Goal: Communication & Community: Share content

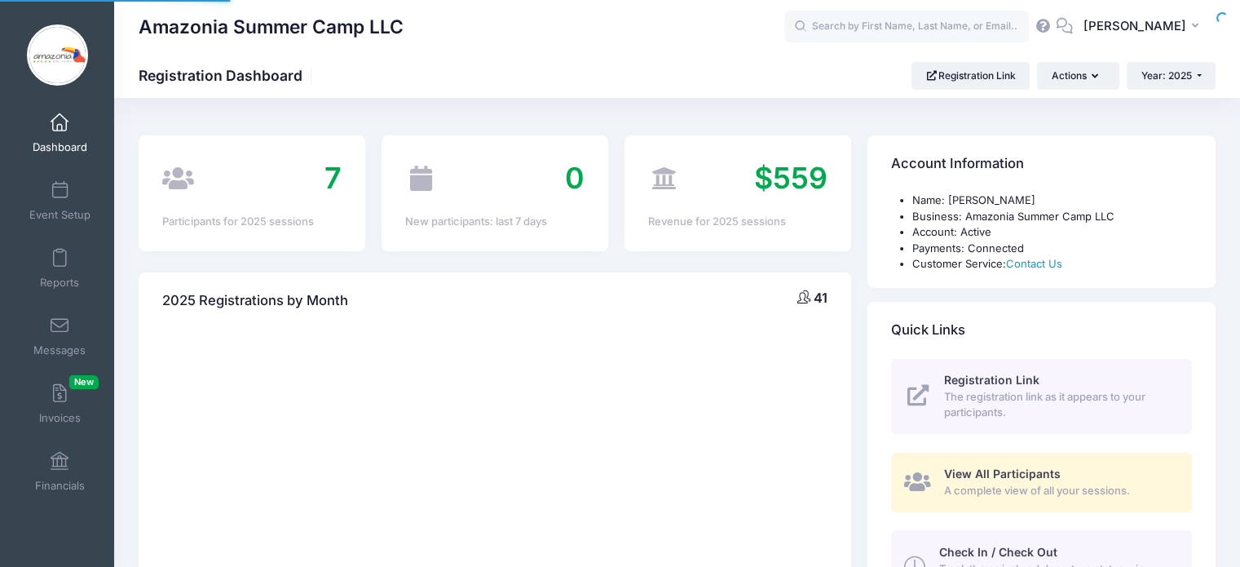
select select
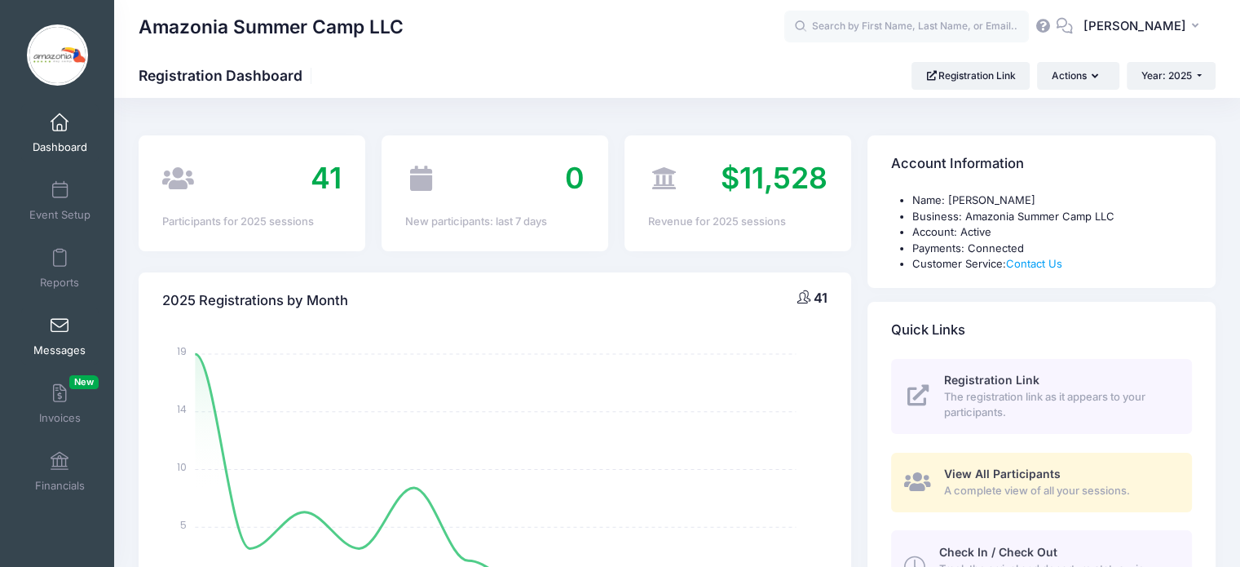
click at [60, 330] on span at bounding box center [60, 326] width 0 height 18
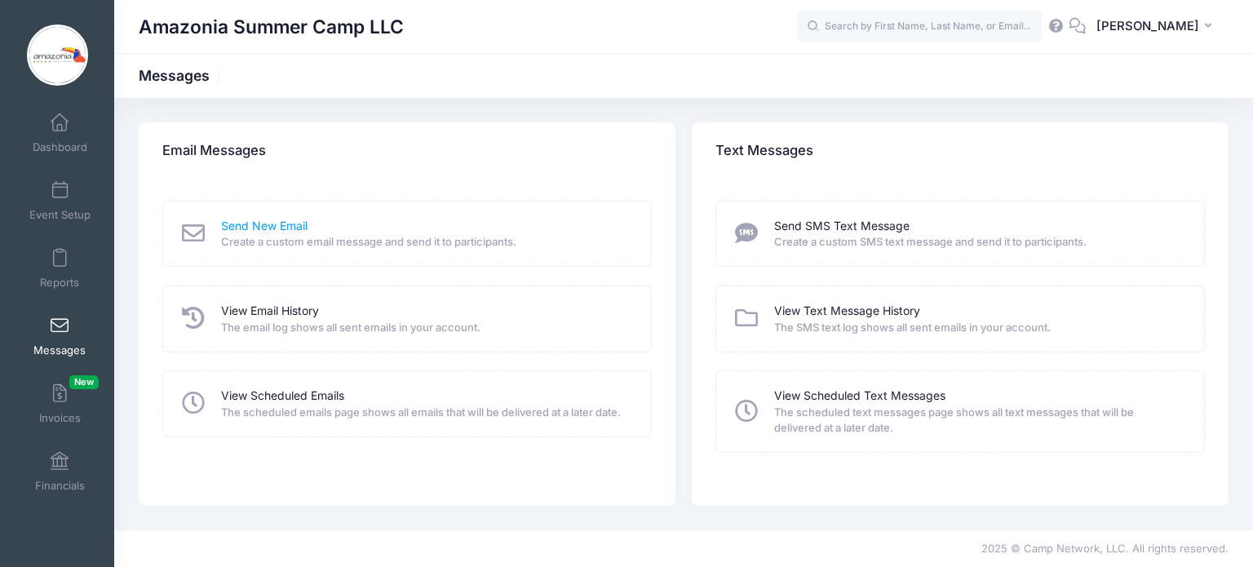
click at [261, 223] on link "Send New Email" at bounding box center [264, 226] width 86 height 17
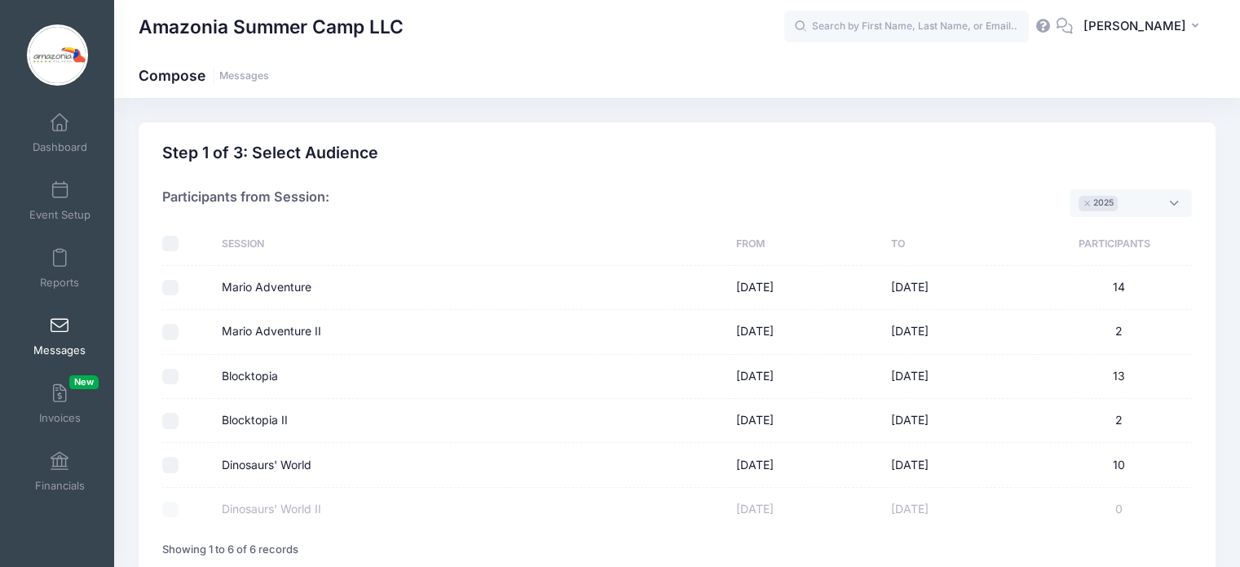
click at [165, 378] on input "Blocktopia" at bounding box center [170, 377] width 16 height 16
checkbox input "true"
click at [169, 415] on input "Blocktopia II" at bounding box center [170, 421] width 16 height 16
checkbox input "true"
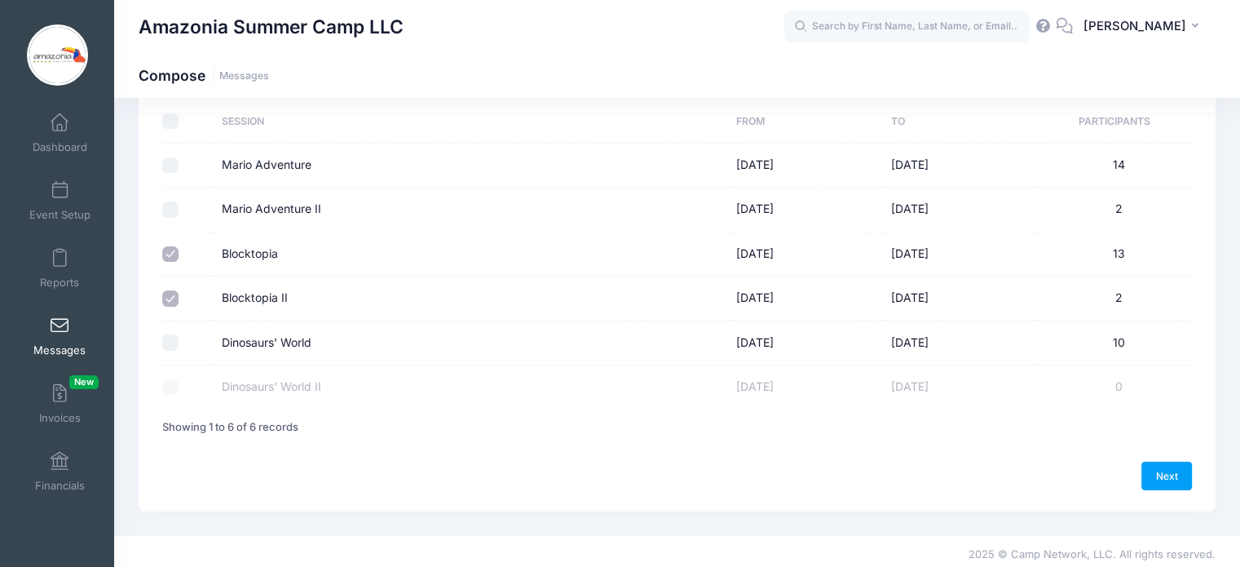
scroll to position [125, 0]
click at [1161, 472] on link "Next" at bounding box center [1167, 473] width 51 height 28
select select "50"
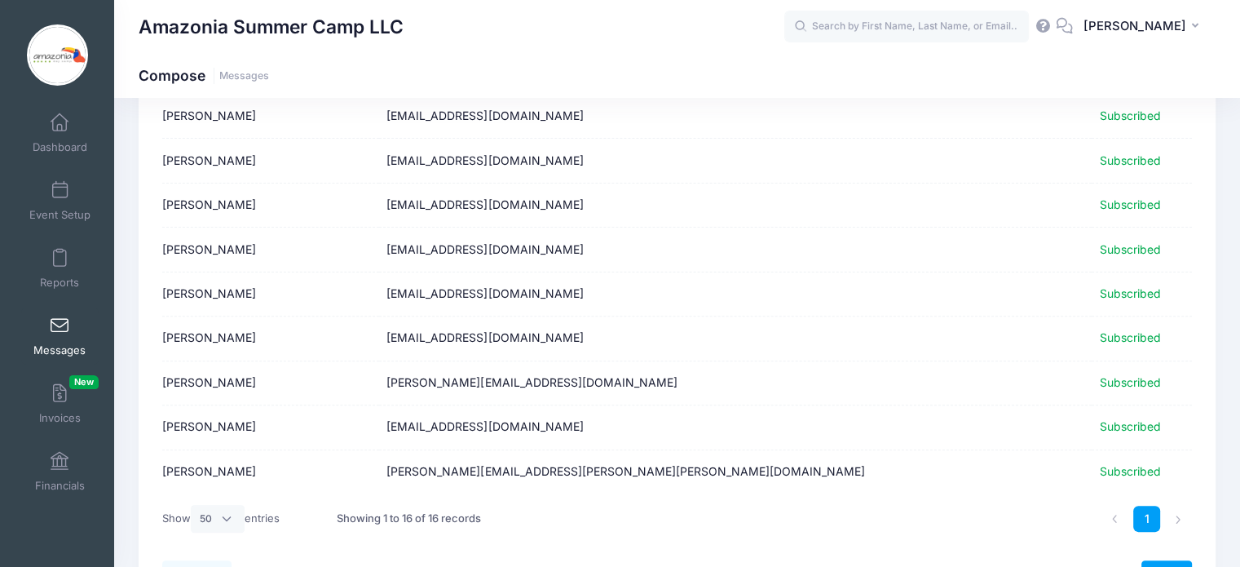
scroll to position [561, 0]
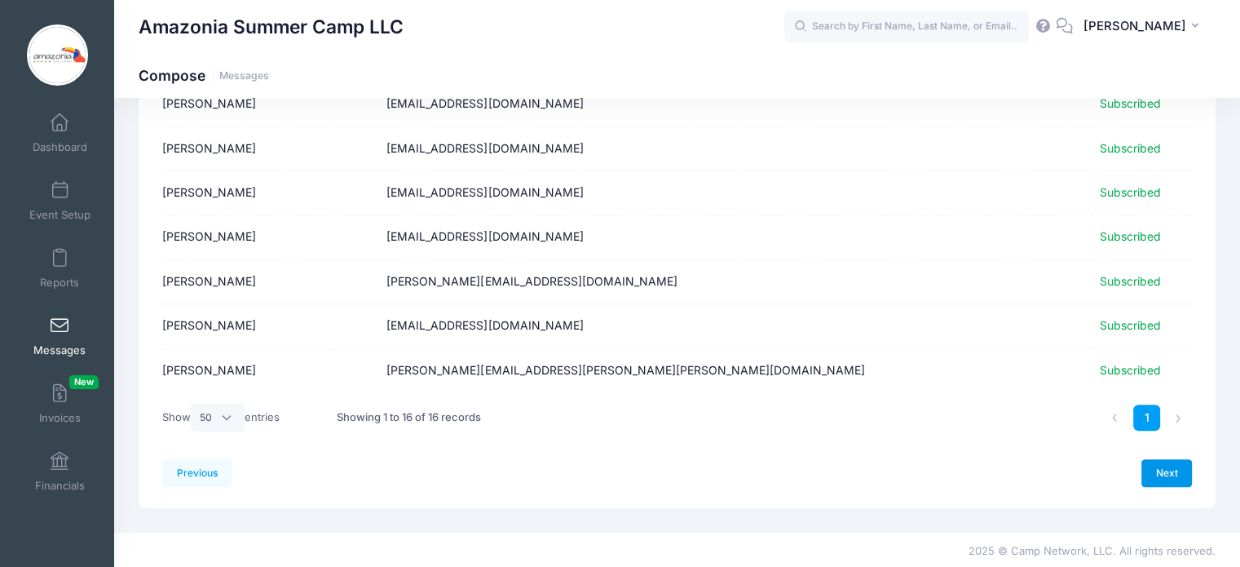
click at [1162, 472] on link "Next" at bounding box center [1167, 473] width 51 height 28
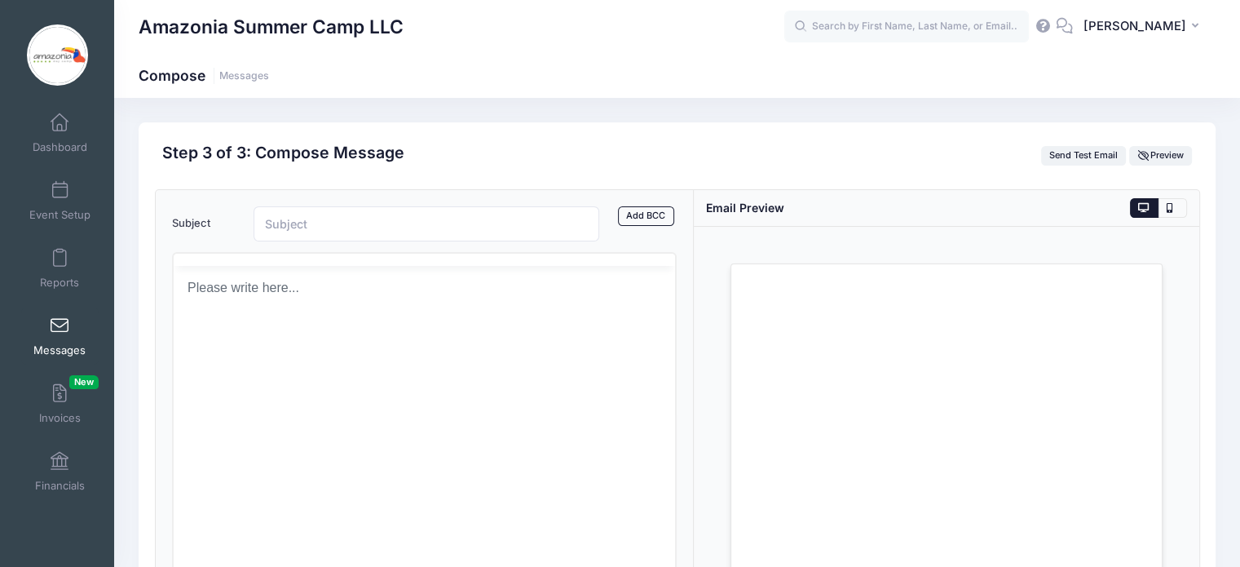
scroll to position [0, 0]
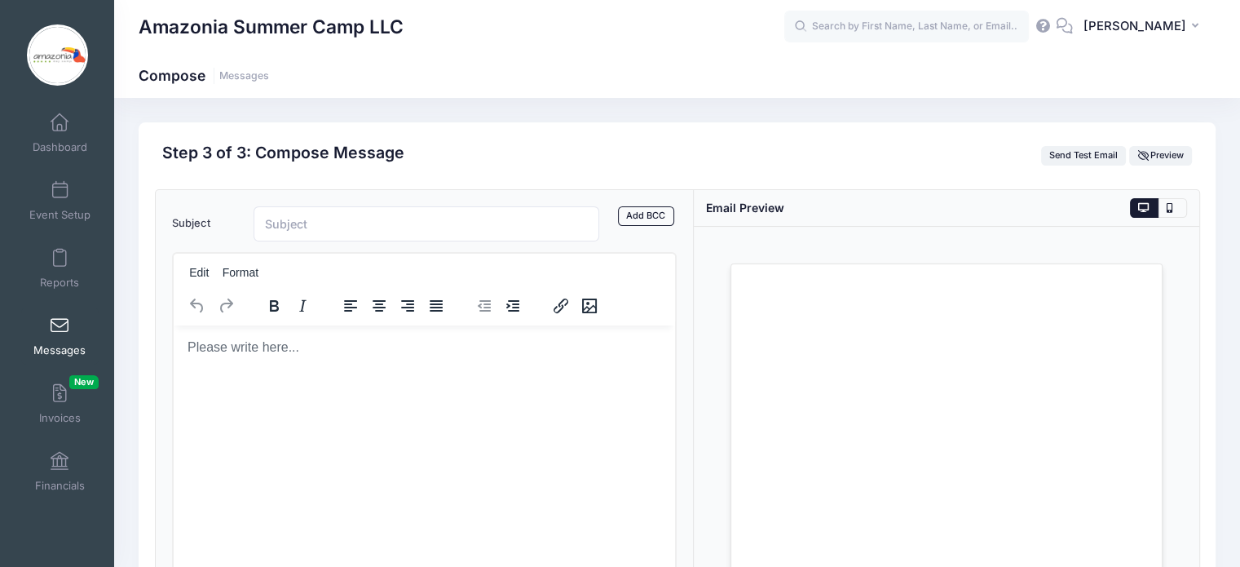
click at [190, 348] on body "Rich Text Area. Press ALT-0 for help." at bounding box center [424, 347] width 476 height 18
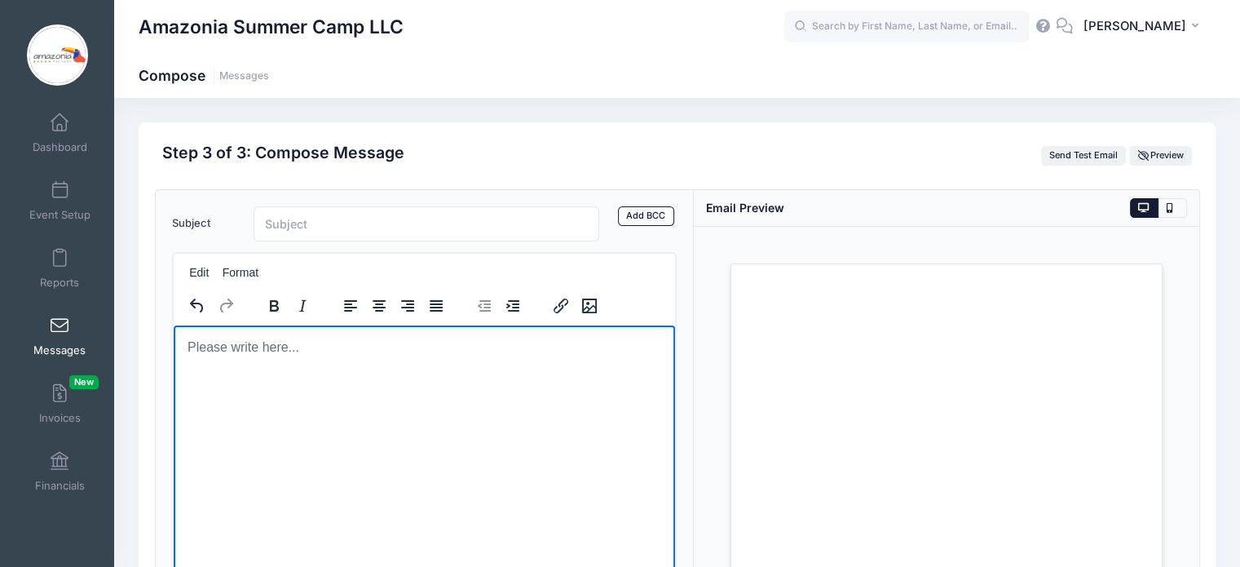
scroll to position [73, 0]
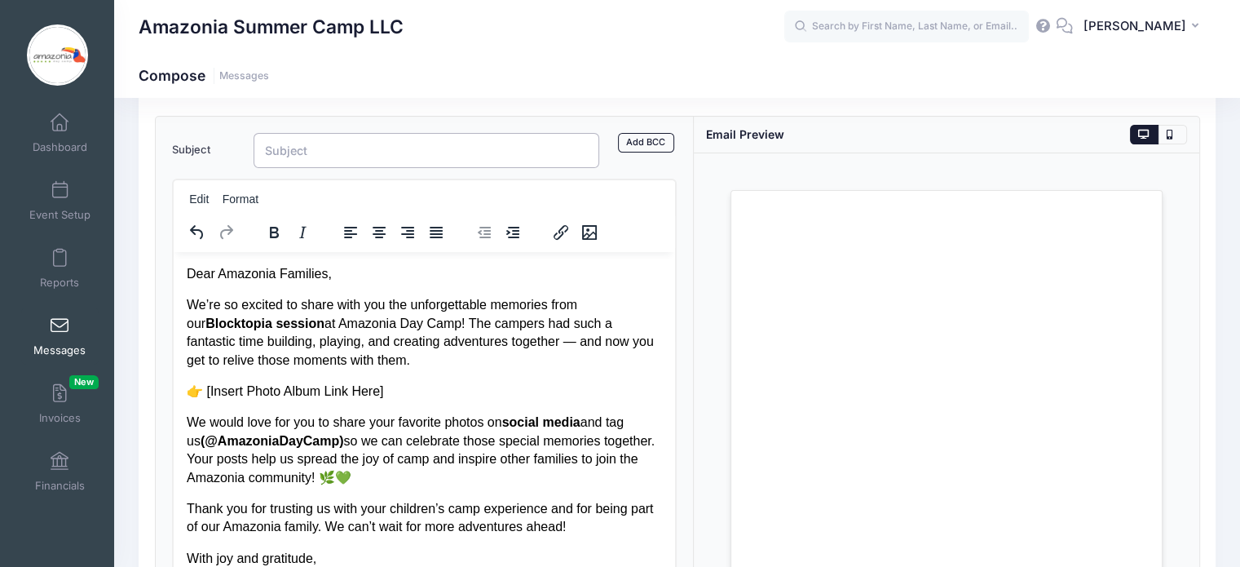
click at [285, 153] on input "Subject" at bounding box center [427, 150] width 347 height 35
paste input "Blocktopia Memories – Photo Album Ready! 📸✨"
click at [394, 148] on input "Blocktopia Memories – Photo Album Ready! 📸✨" at bounding box center [427, 150] width 347 height 35
type input "Blocktopia Memories. Photo Album Ready! 📸✨"
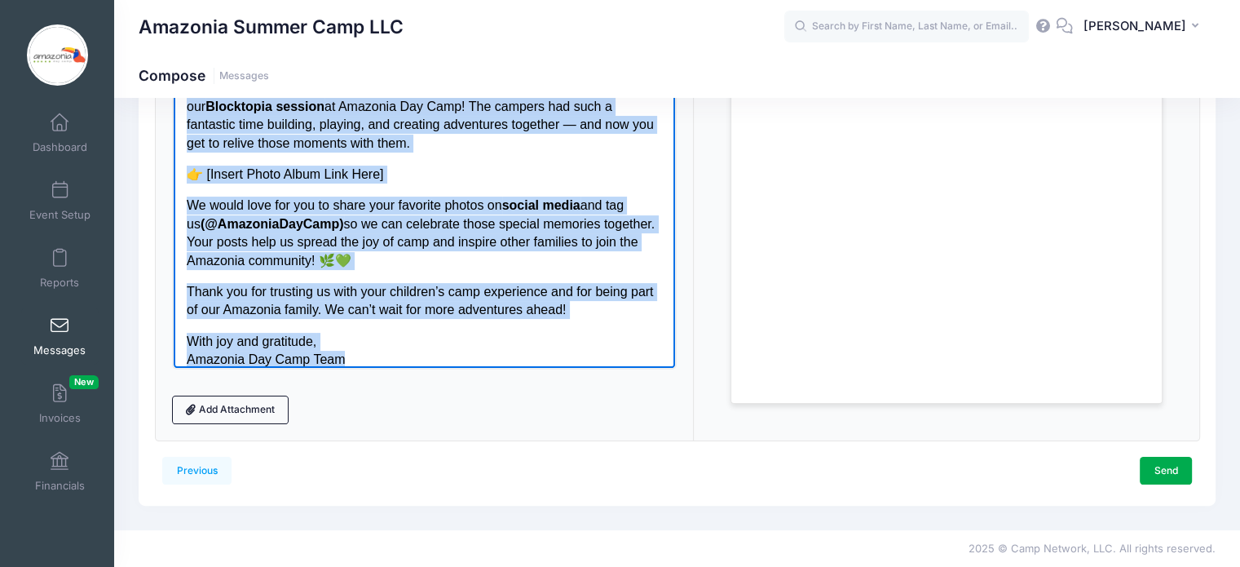
scroll to position [13, 0]
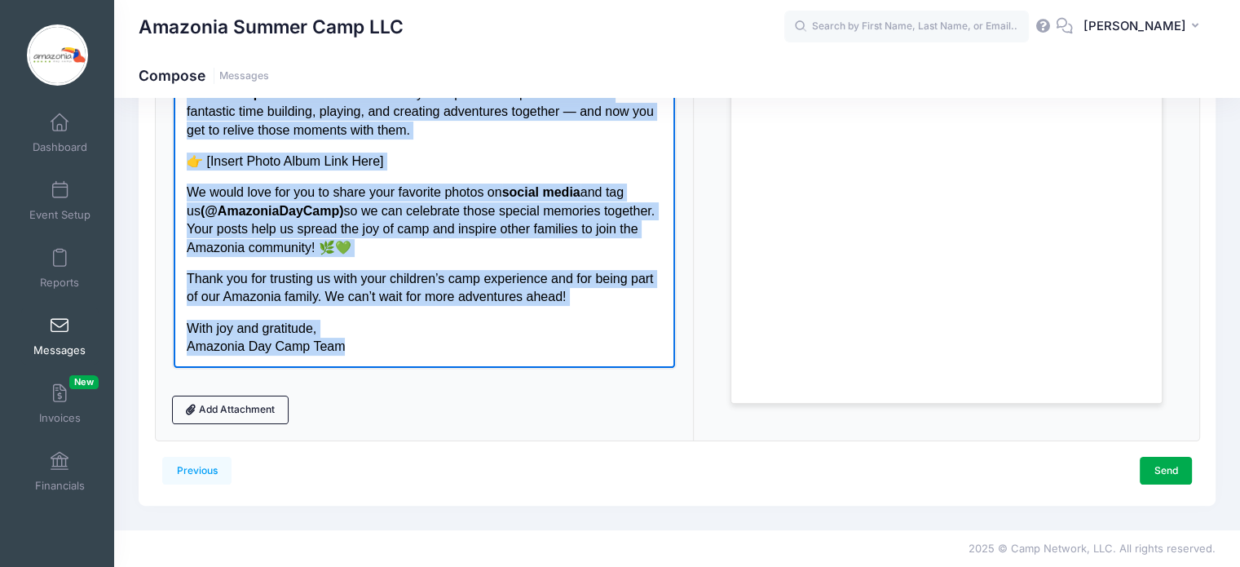
drag, startPoint x: 188, startPoint y: 88, endPoint x: 687, endPoint y: 427, distance: 603.1
click at [514, 368] on html "Dear Amazonia Families, We’re so excited to share with you the unforgettable me…" at bounding box center [424, 194] width 502 height 347
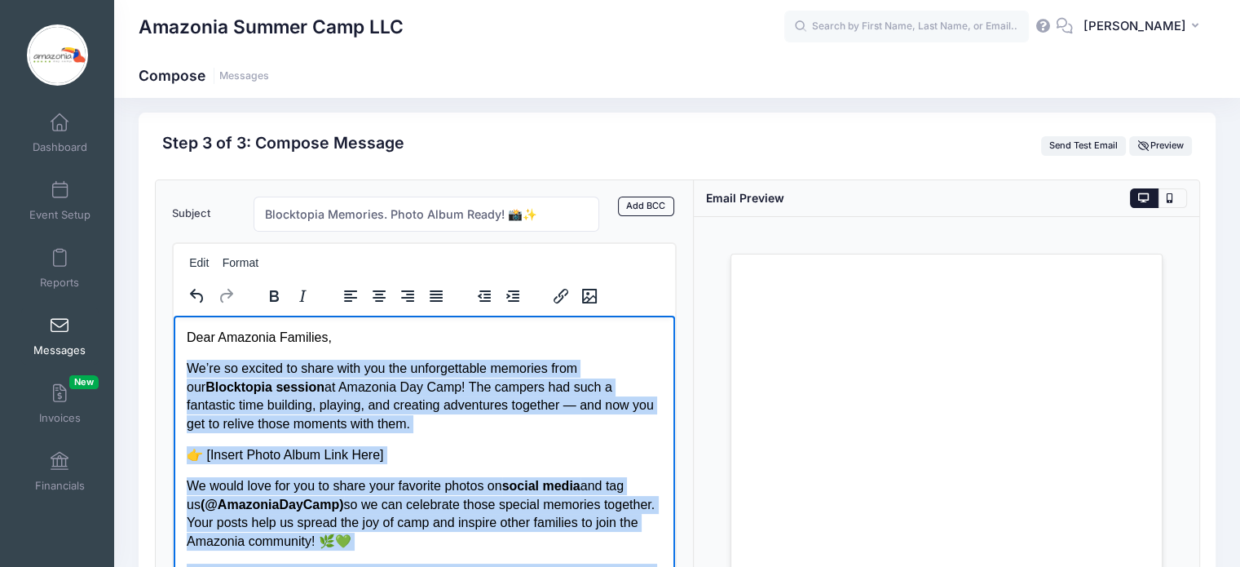
scroll to position [0, 0]
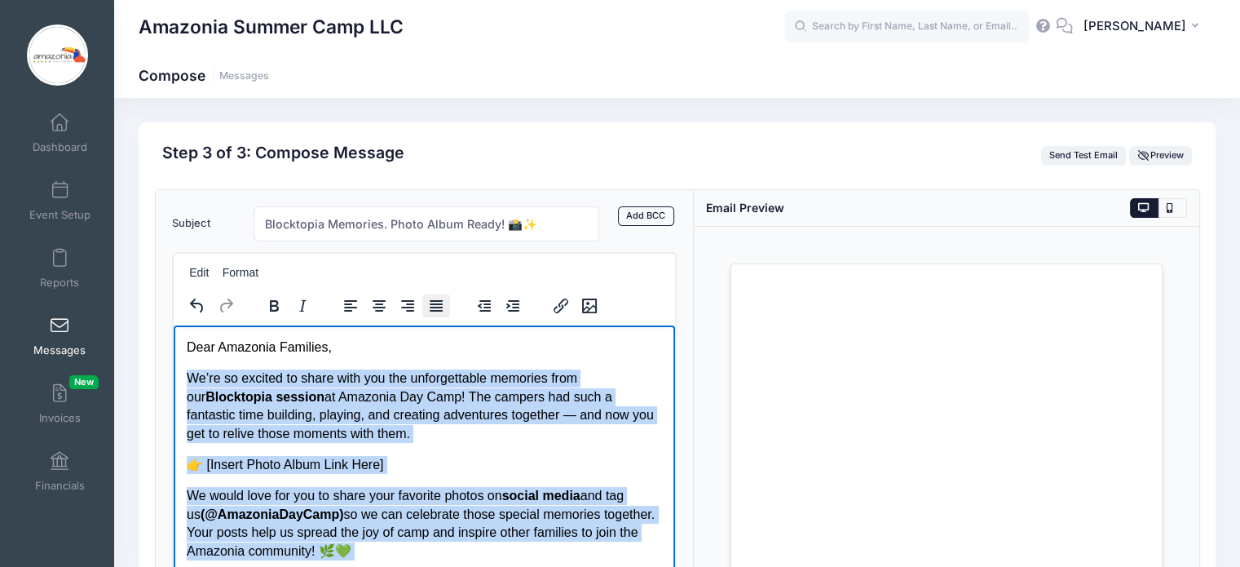
click at [431, 306] on icon "Justify" at bounding box center [436, 305] width 13 height 11
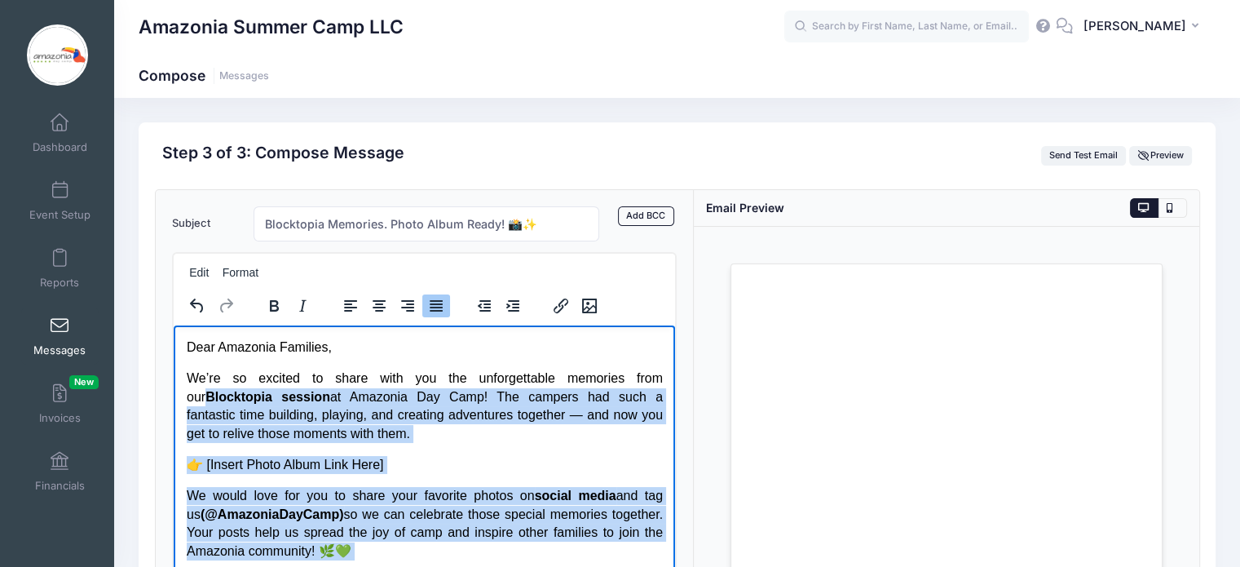
click at [536, 413] on p "We’re so excited to share with you the unforgettable memories from our Blocktop…" at bounding box center [424, 405] width 476 height 73
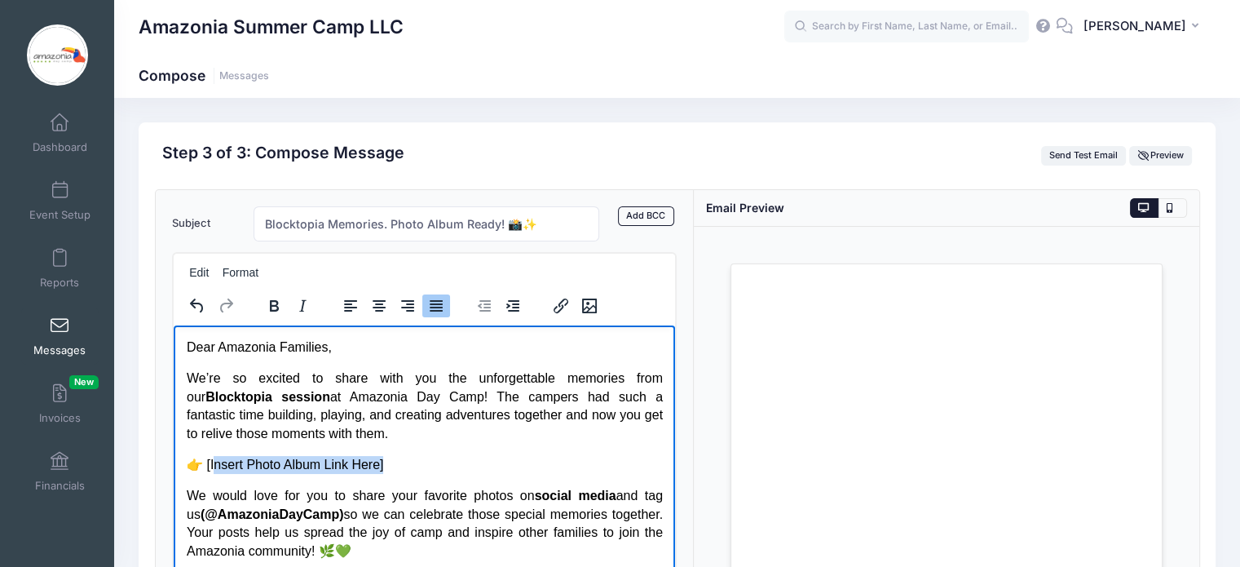
drag, startPoint x: 391, startPoint y: 466, endPoint x: 214, endPoint y: 464, distance: 177.0
click at [214, 464] on p "👉 [Insert Photo Album Link Here]" at bounding box center [424, 464] width 476 height 18
click at [208, 463] on link "https://photos.app.goo.gl/HHjFvfBXh4gH8neh6" at bounding box center [271, 464] width 138 height 14
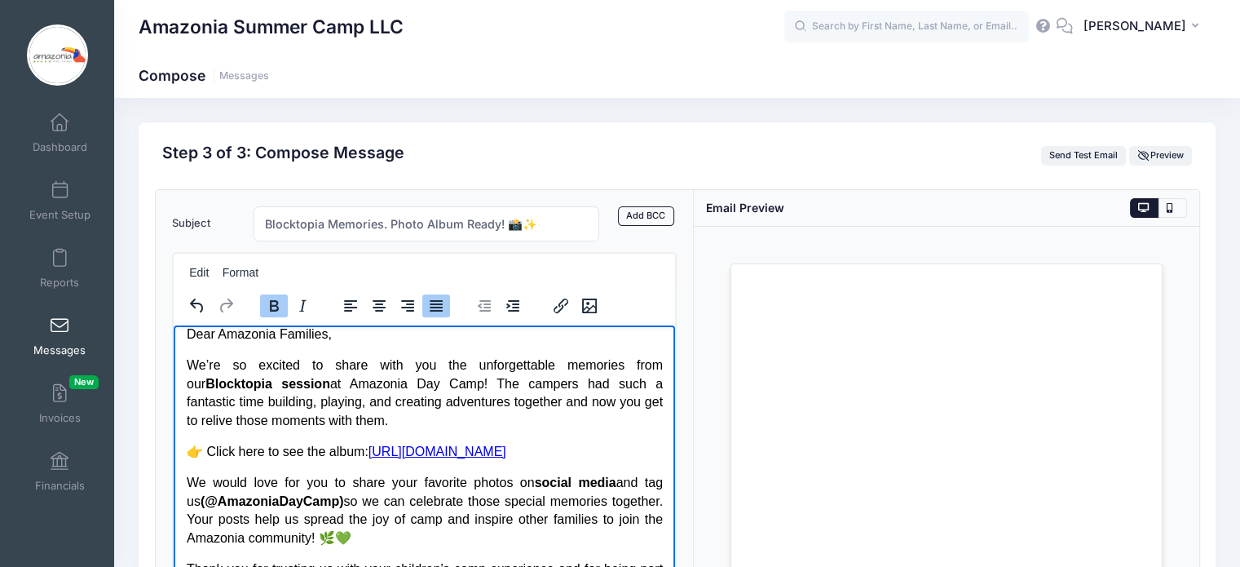
click at [587, 482] on p "We would love for you to share your favorite photos on social media and tag us …" at bounding box center [424, 509] width 476 height 73
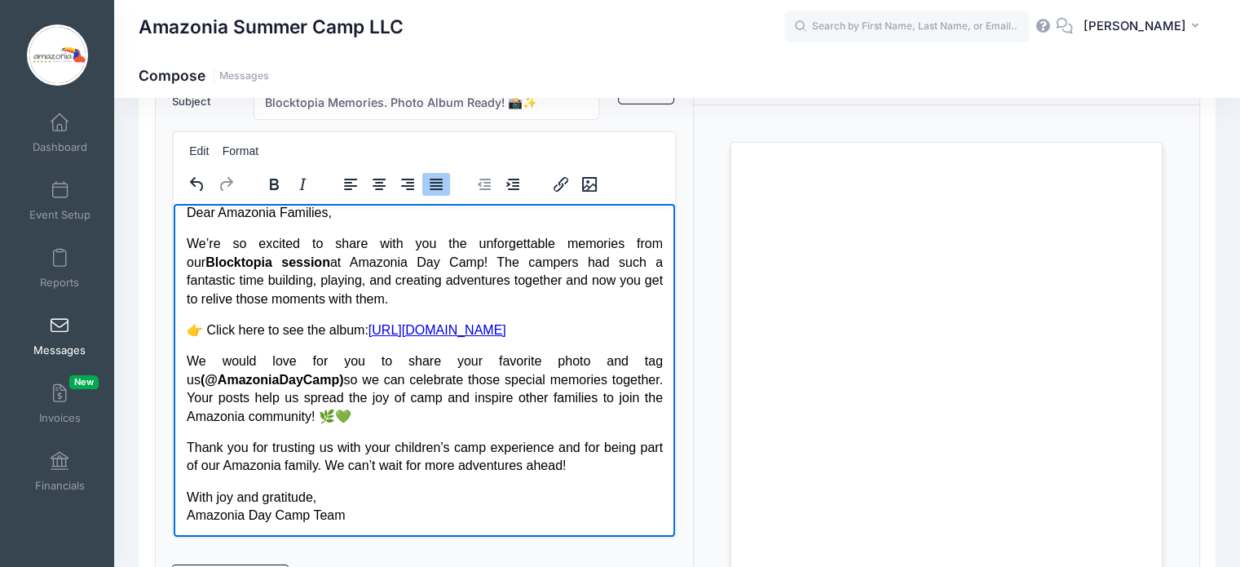
scroll to position [123, 0]
click at [354, 515] on p "With joy and gratitude, Amazonia Day Camp Team" at bounding box center [424, 504] width 476 height 37
click at [369, 324] on link "https://photos.app.goo.gl/HHjFvfBXh4gH8neh6" at bounding box center [437, 328] width 138 height 14
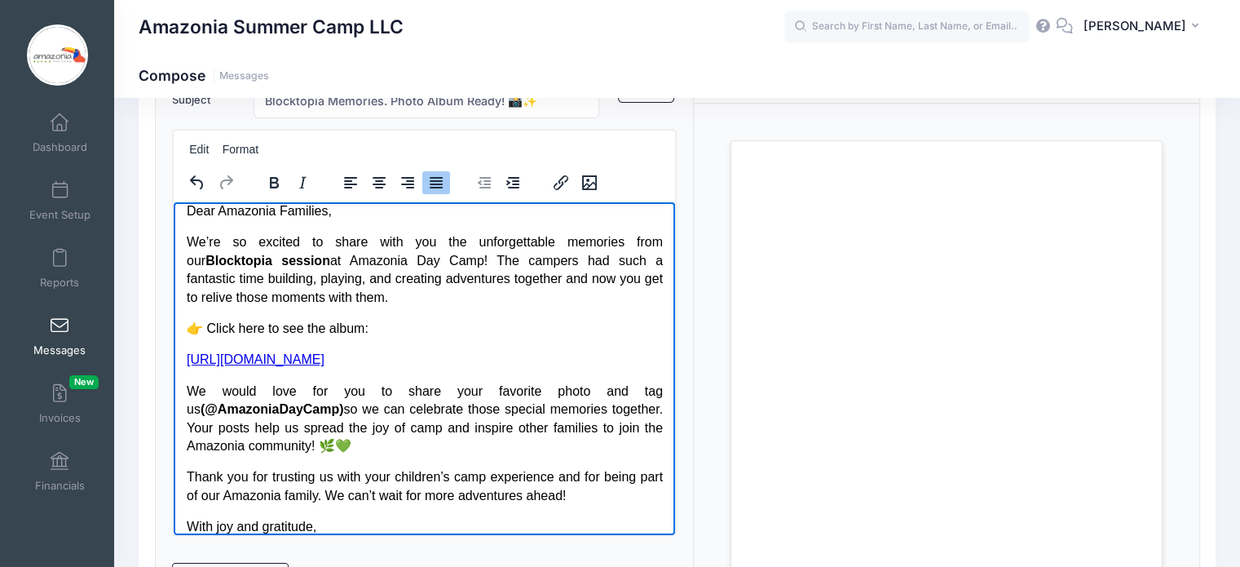
drag, startPoint x: 414, startPoint y: 448, endPoint x: 186, endPoint y: 396, distance: 234.2
click at [186, 396] on p "We would love for you to share your favorite photo and tag us (@AmazoniaDayCamp…" at bounding box center [424, 418] width 476 height 73
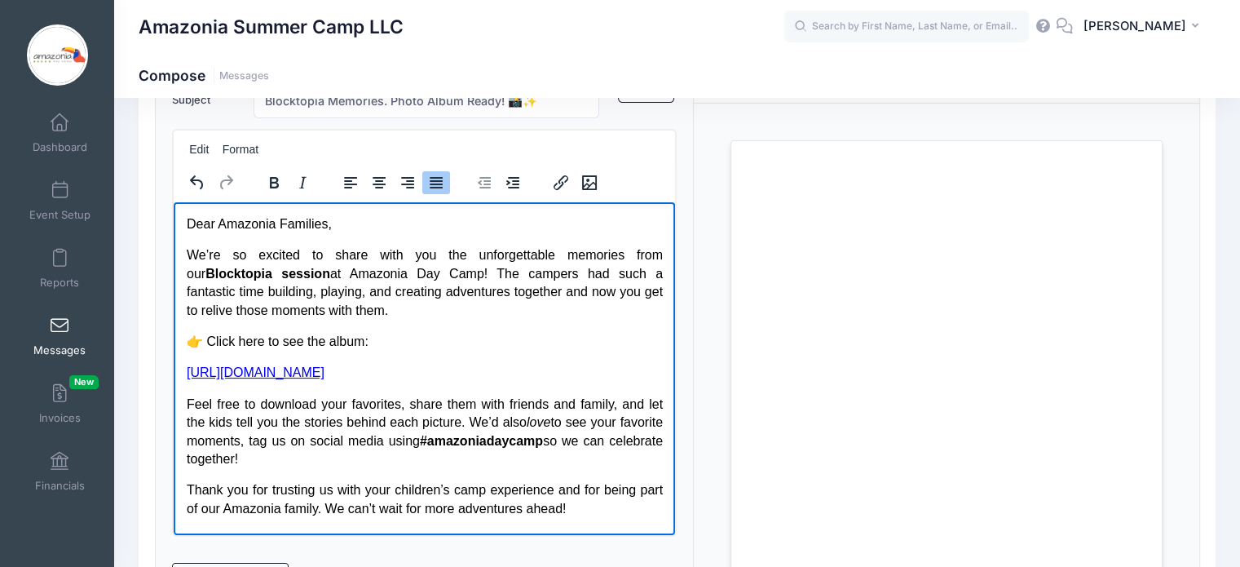
scroll to position [290, 0]
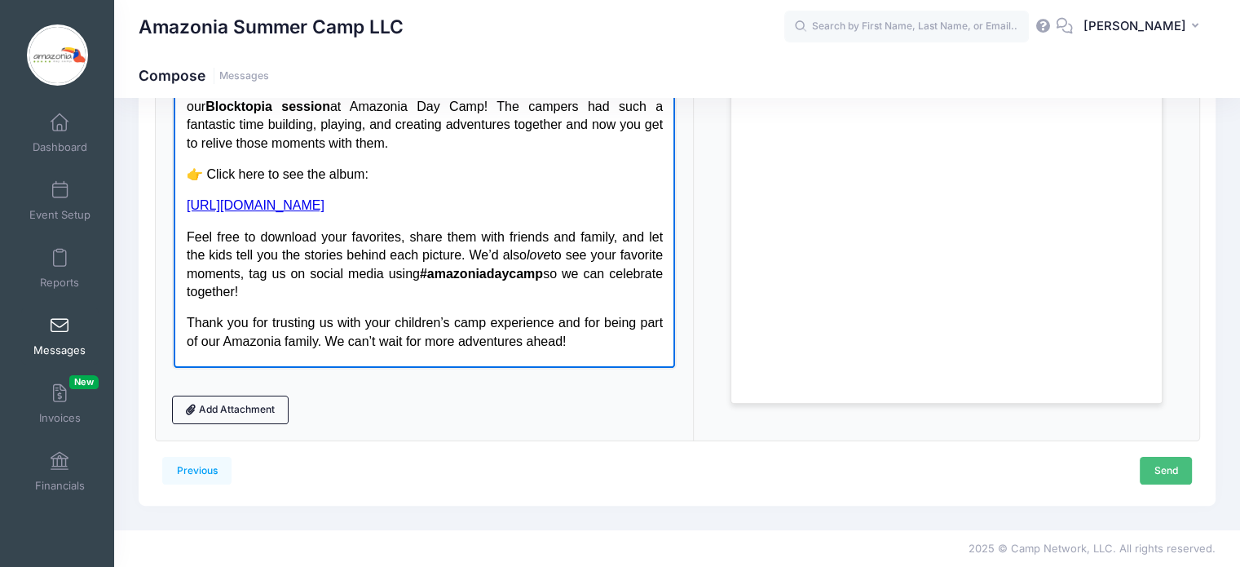
click at [1171, 461] on link "Send" at bounding box center [1166, 471] width 52 height 28
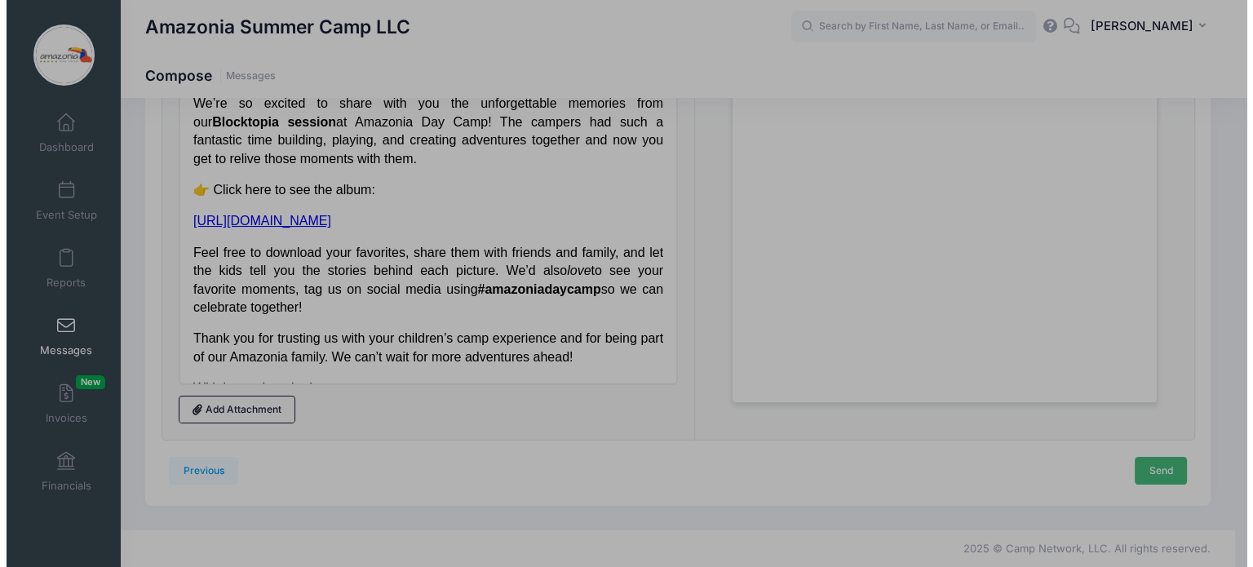
scroll to position [0, 0]
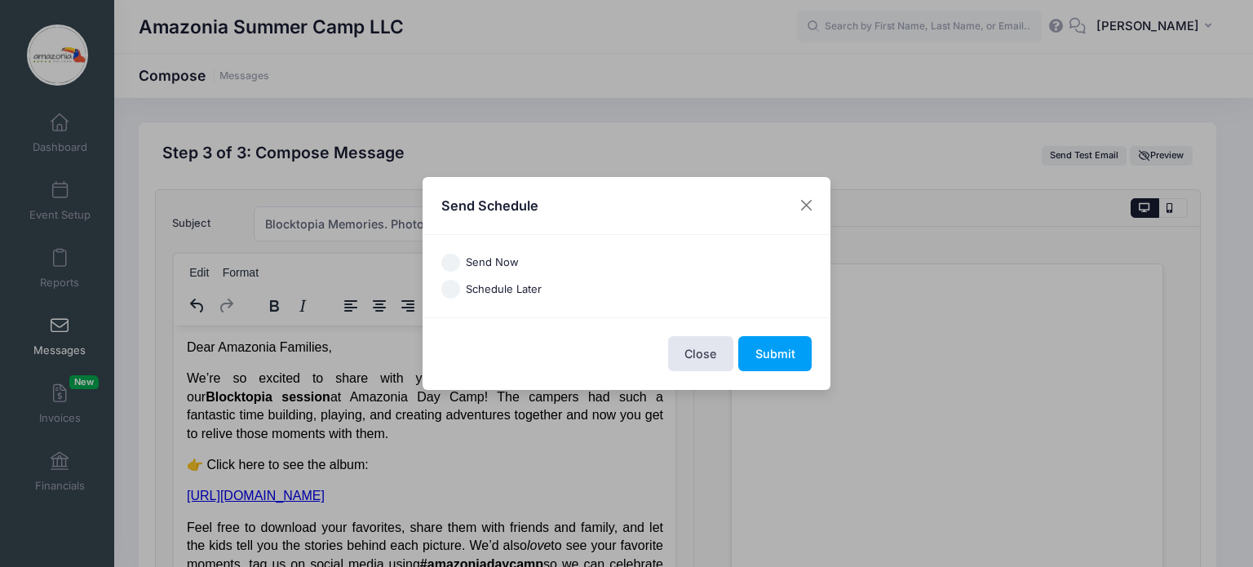
click at [453, 286] on input "Schedule Later" at bounding box center [450, 289] width 19 height 19
radio input "true"
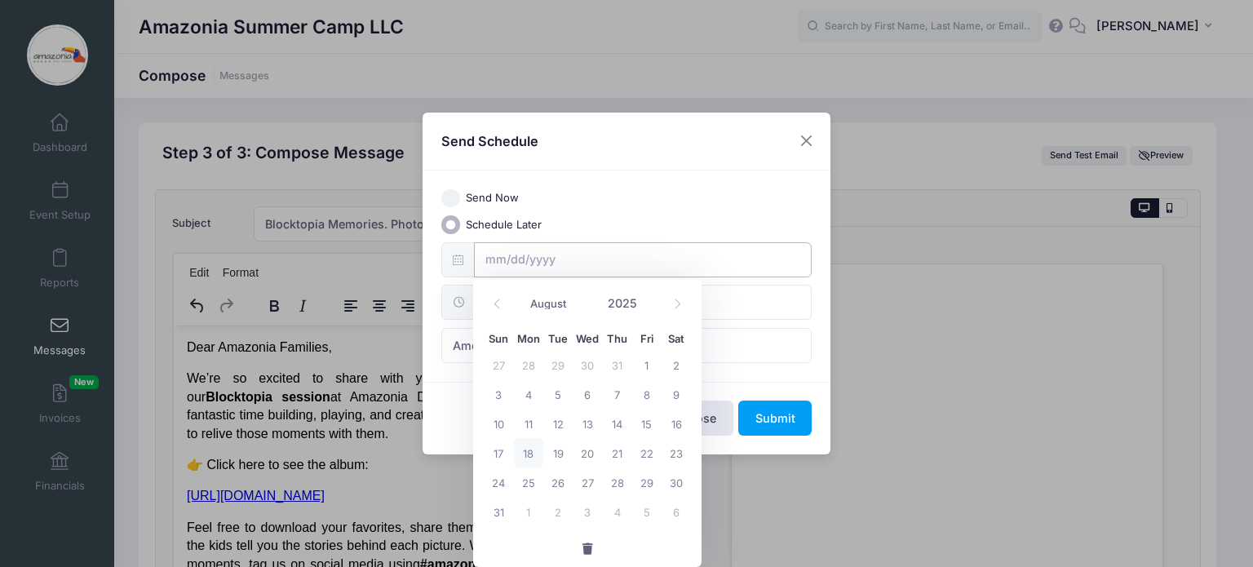
click at [522, 254] on input "text" at bounding box center [643, 259] width 338 height 35
click at [555, 448] on span "19" at bounding box center [557, 452] width 29 height 29
type input "08/19/2025"
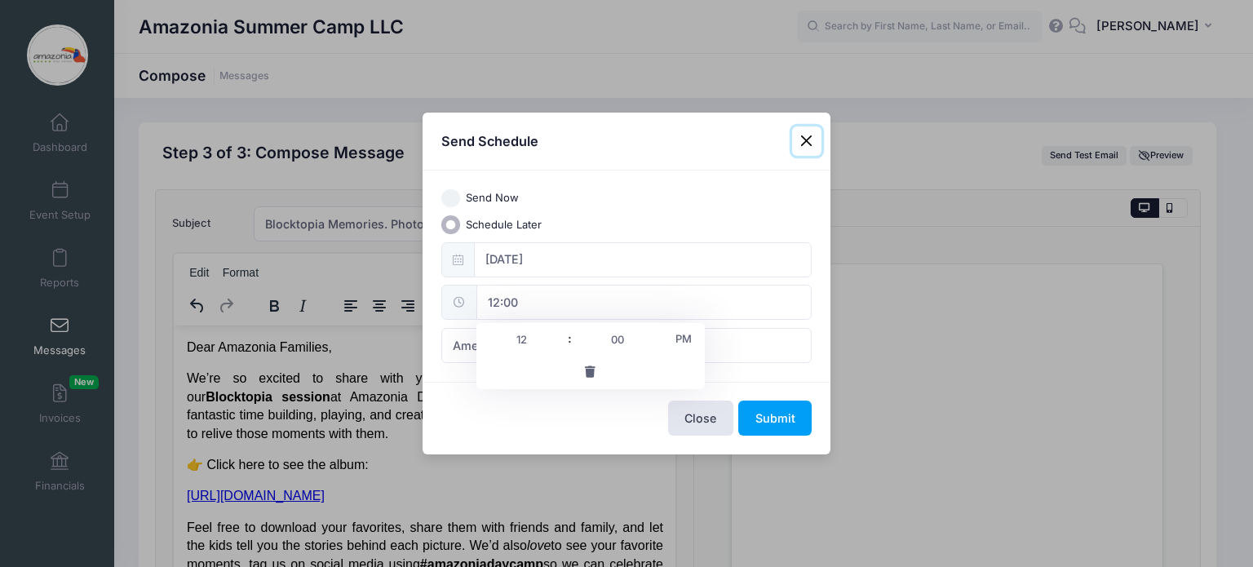
click at [542, 301] on input "12:00" at bounding box center [643, 302] width 335 height 35
click at [530, 340] on input "12" at bounding box center [521, 339] width 91 height 33
click at [561, 331] on span at bounding box center [561, 331] width 11 height 16
type input "13:00"
type input "01"
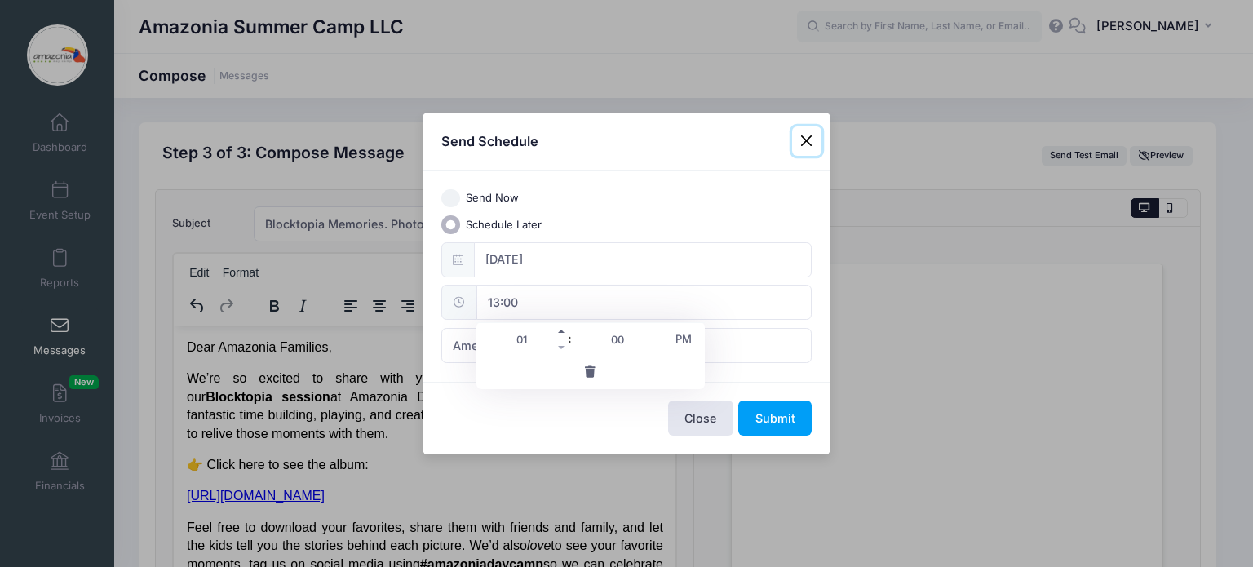
click at [561, 331] on span at bounding box center [561, 331] width 11 height 16
type input "14:00"
type input "02"
click at [561, 331] on span at bounding box center [561, 331] width 11 height 16
type input "15:00"
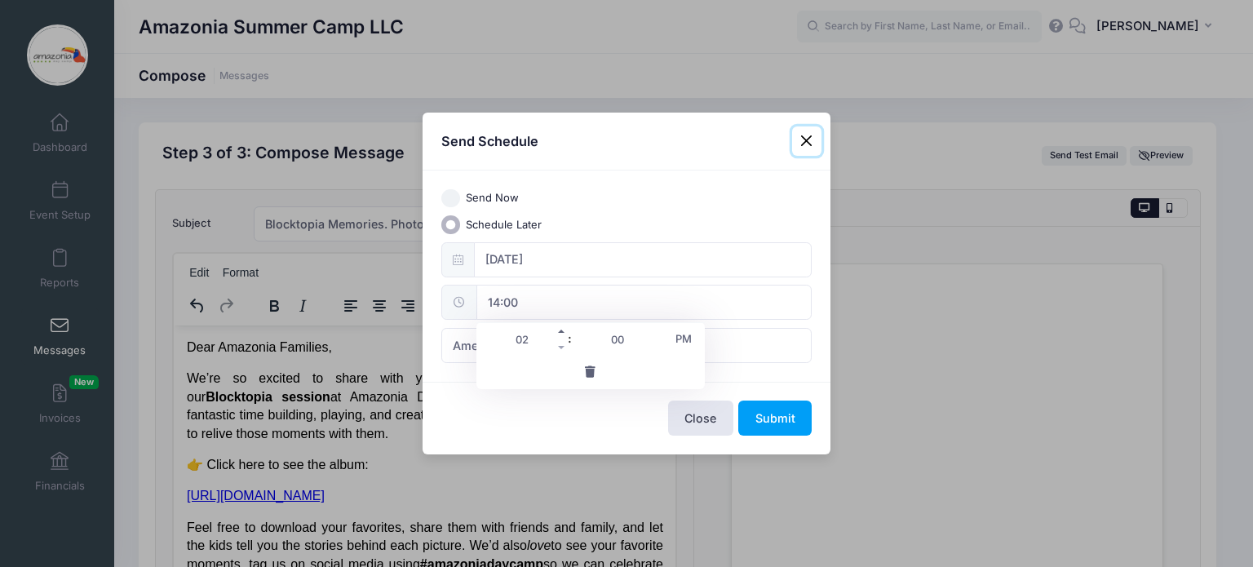
type input "03"
click at [561, 331] on span at bounding box center [561, 331] width 11 height 16
type input "16:00"
type input "04"
click at [561, 331] on span at bounding box center [561, 331] width 11 height 16
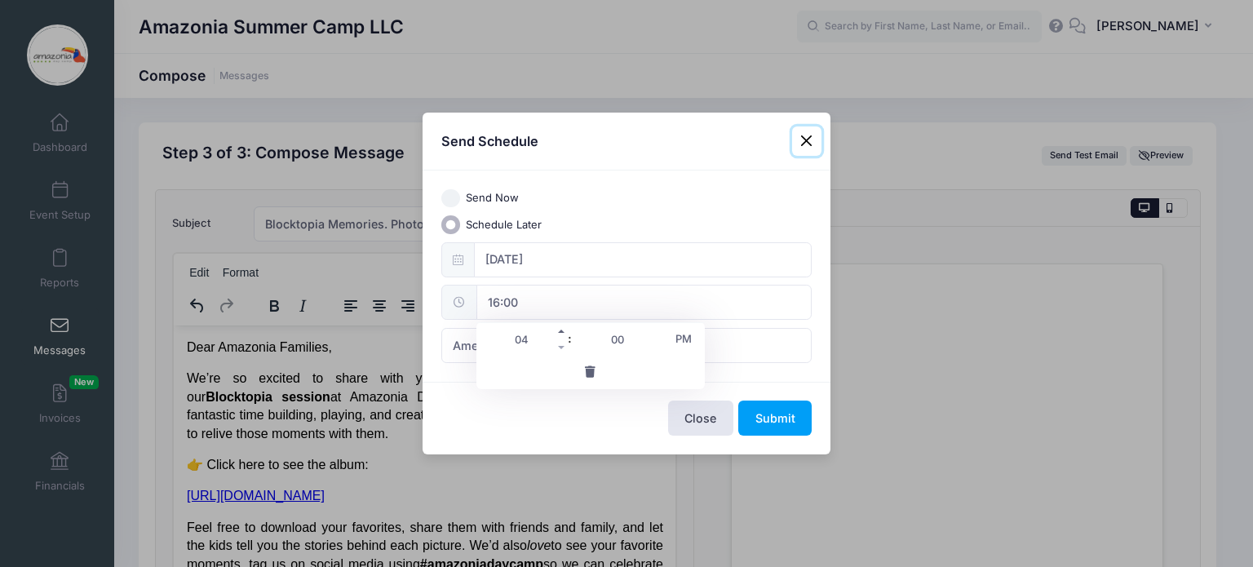
type input "17:00"
type input "05"
click at [561, 331] on span at bounding box center [561, 331] width 11 height 16
type input "18:00"
type input "06"
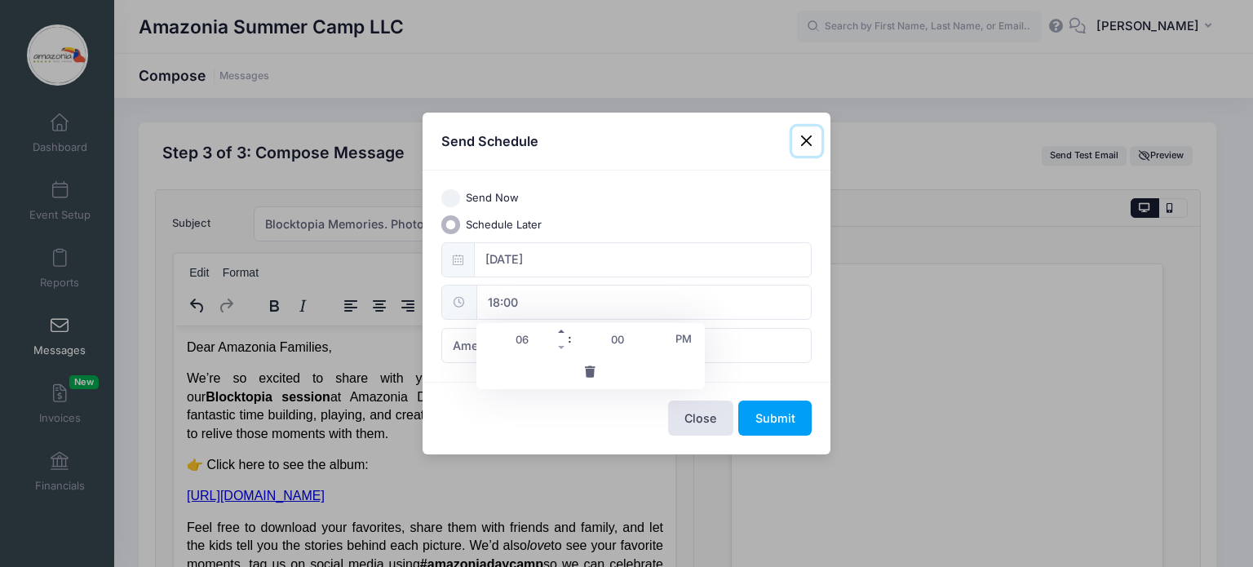
click at [561, 331] on span at bounding box center [561, 331] width 11 height 16
type input "19:00"
type input "07"
click at [561, 331] on span at bounding box center [561, 331] width 11 height 16
type input "20:00"
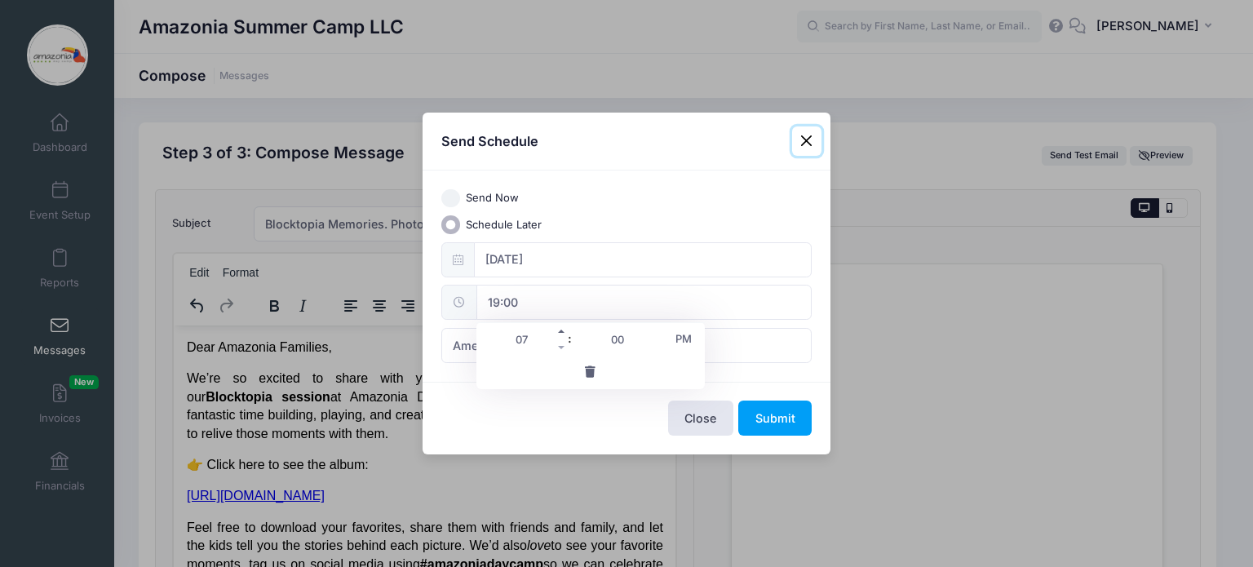
type input "08"
click at [561, 331] on span at bounding box center [561, 331] width 11 height 16
type input "21:00"
type input "09"
click at [544, 303] on input "21:00" at bounding box center [643, 302] width 335 height 35
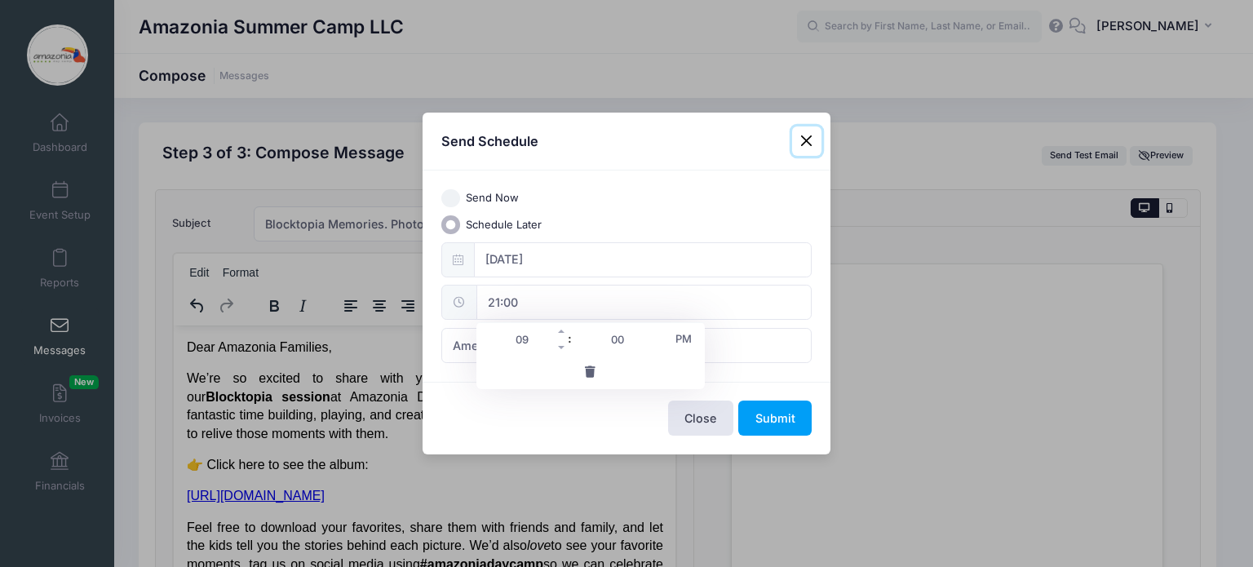
click at [529, 338] on input "09" at bounding box center [521, 339] width 91 height 33
click at [564, 343] on span at bounding box center [561, 347] width 11 height 16
type input "20:00"
type input "08"
click at [679, 339] on span "PM" at bounding box center [683, 338] width 41 height 33
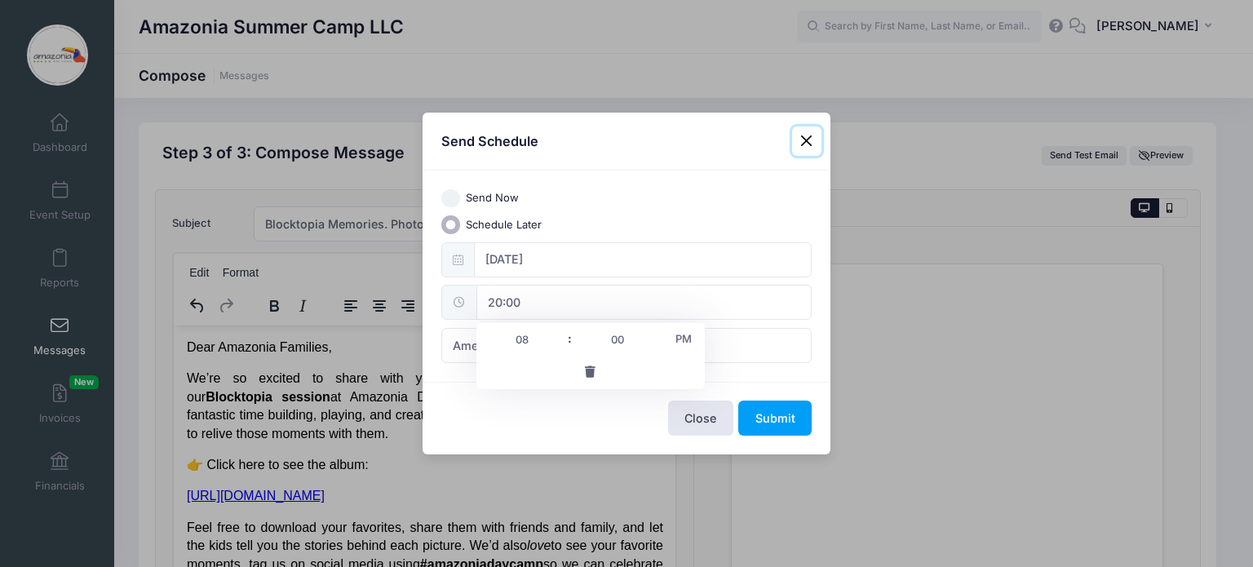
type input "08:00"
click at [825, 363] on div "Send Now Schedule Later 08/19/2025 08:00 America/New York America/Los Angeles A…" at bounding box center [626, 275] width 408 height 211
click at [770, 414] on button "Submit" at bounding box center [774, 417] width 73 height 35
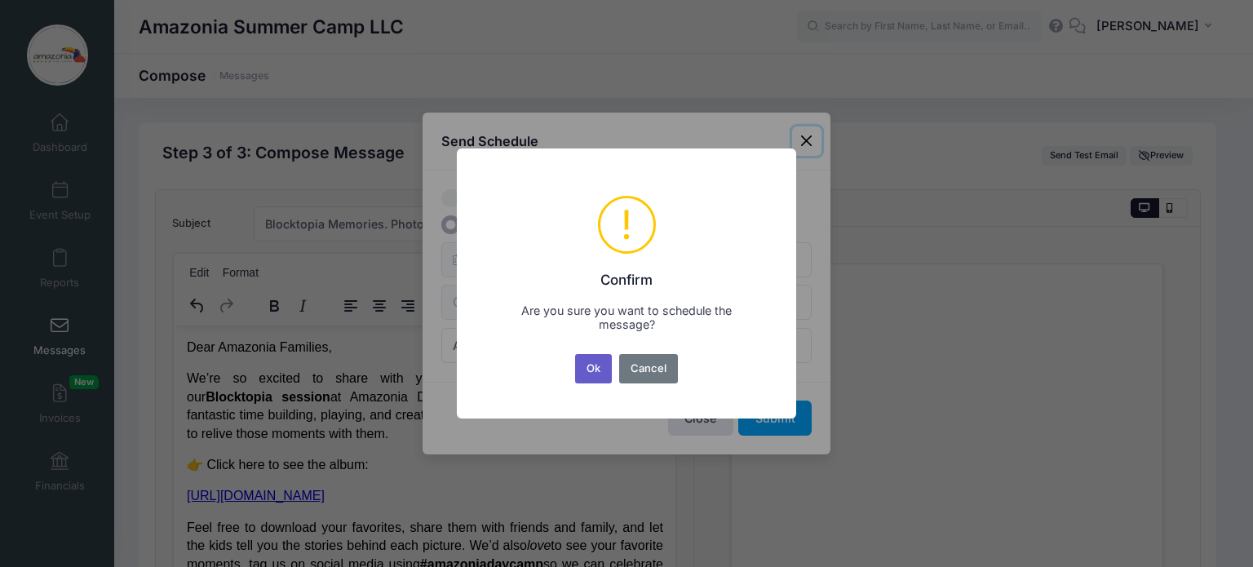
click at [591, 365] on button "Ok" at bounding box center [594, 368] width 38 height 29
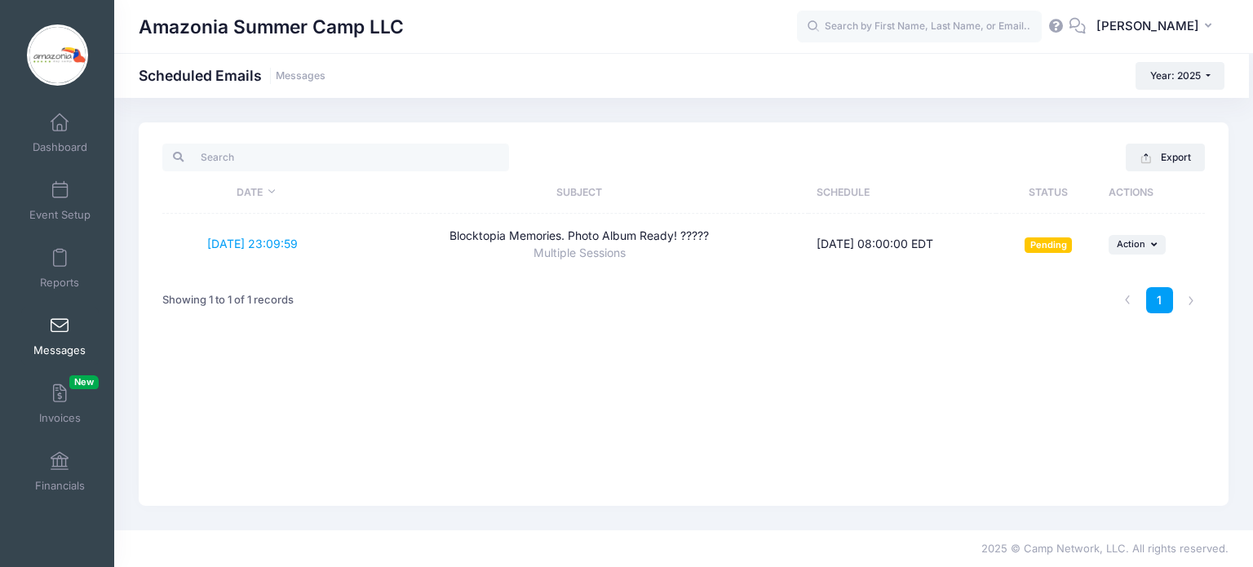
click at [55, 335] on link "Messages" at bounding box center [59, 335] width 77 height 57
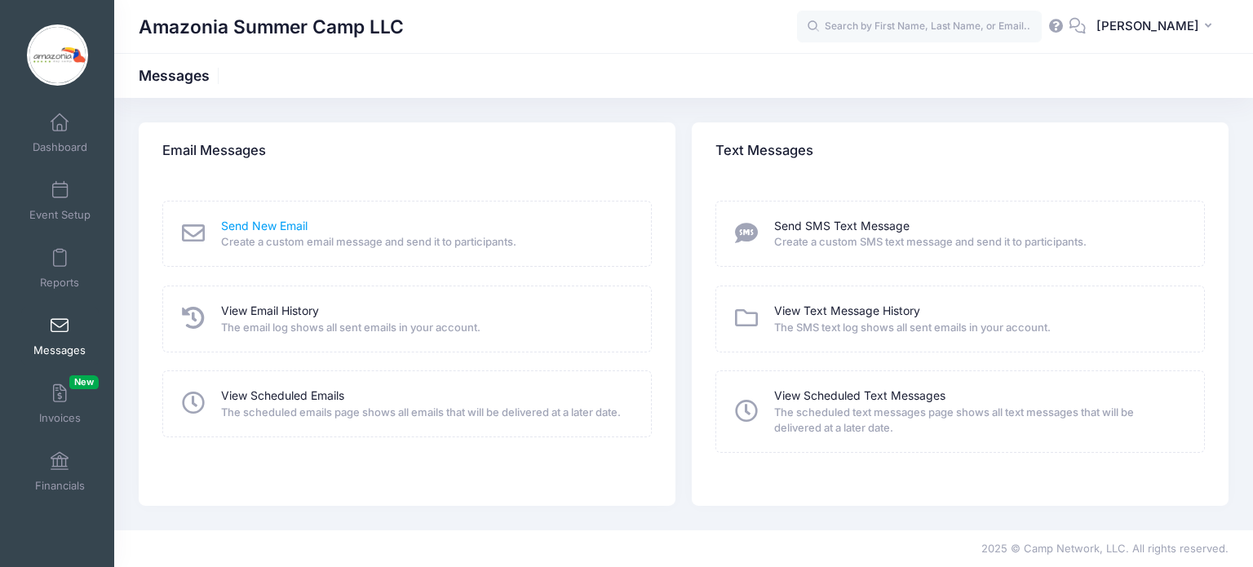
click at [256, 224] on link "Send New Email" at bounding box center [264, 226] width 86 height 17
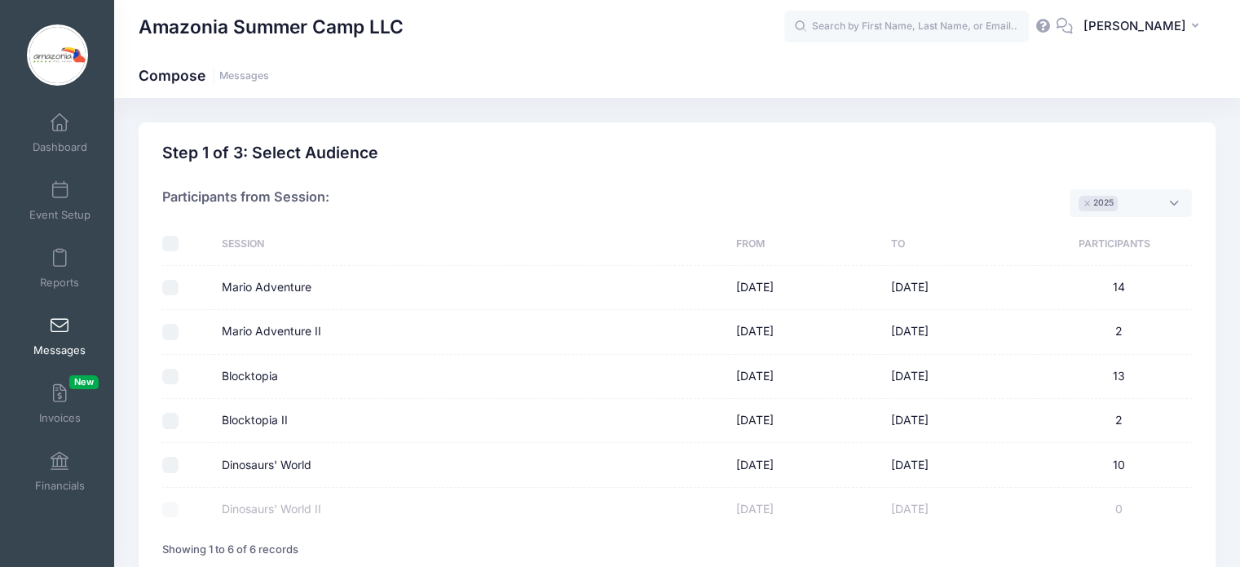
click at [171, 464] on input "Dinosaurs' World" at bounding box center [170, 465] width 16 height 16
checkbox input "true"
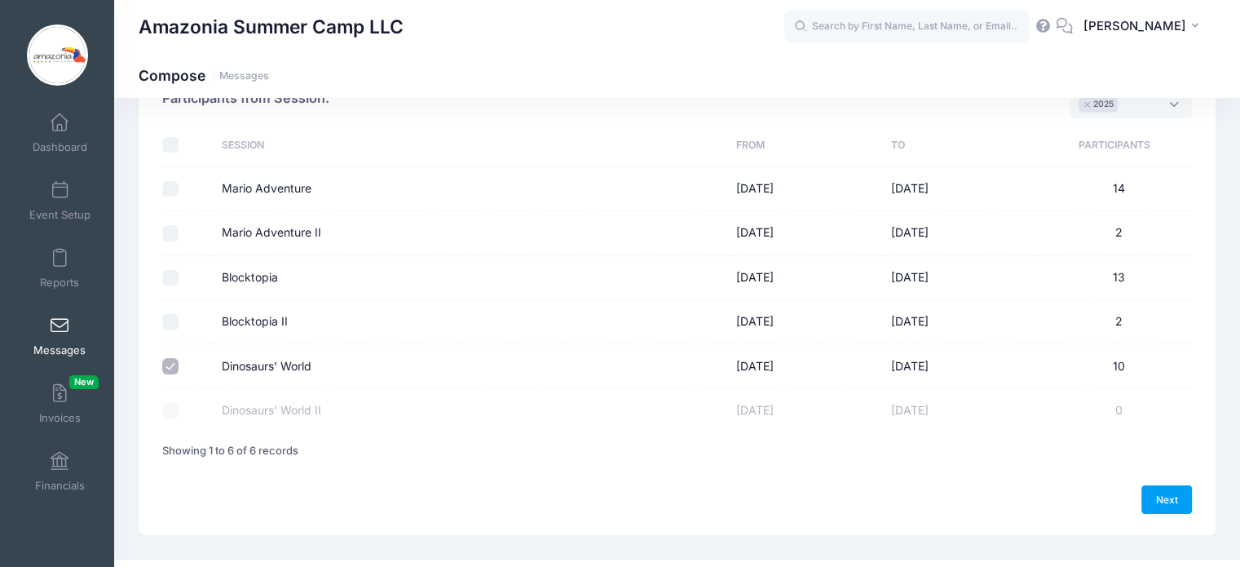
scroll to position [100, 0]
click at [1177, 498] on link "Next" at bounding box center [1167, 498] width 51 height 28
select select "50"
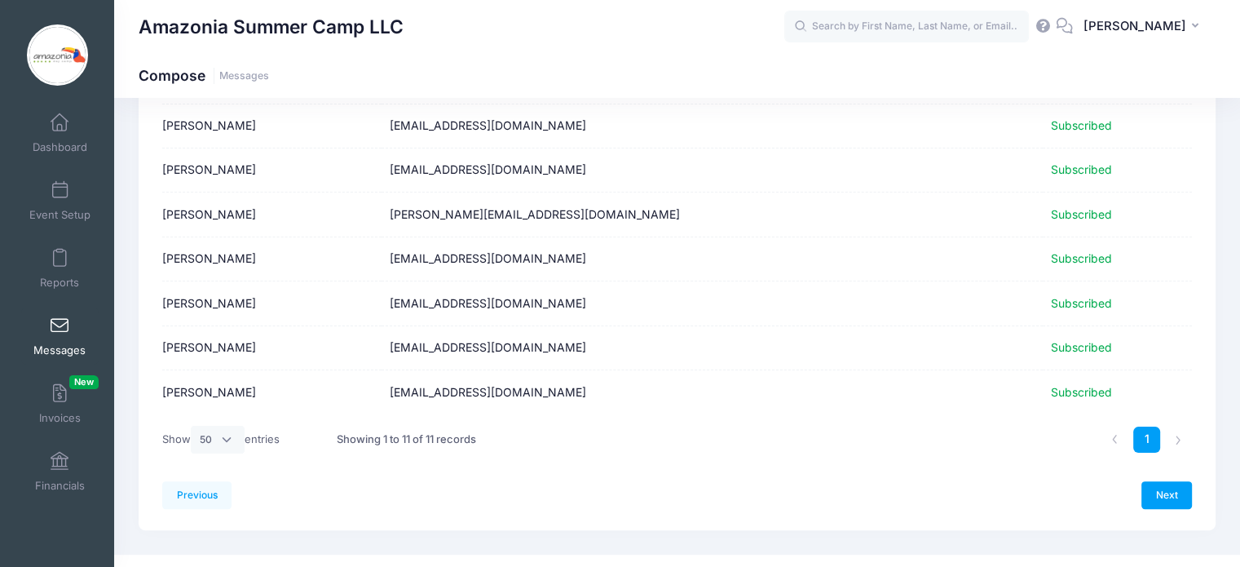
scroll to position [321, 0]
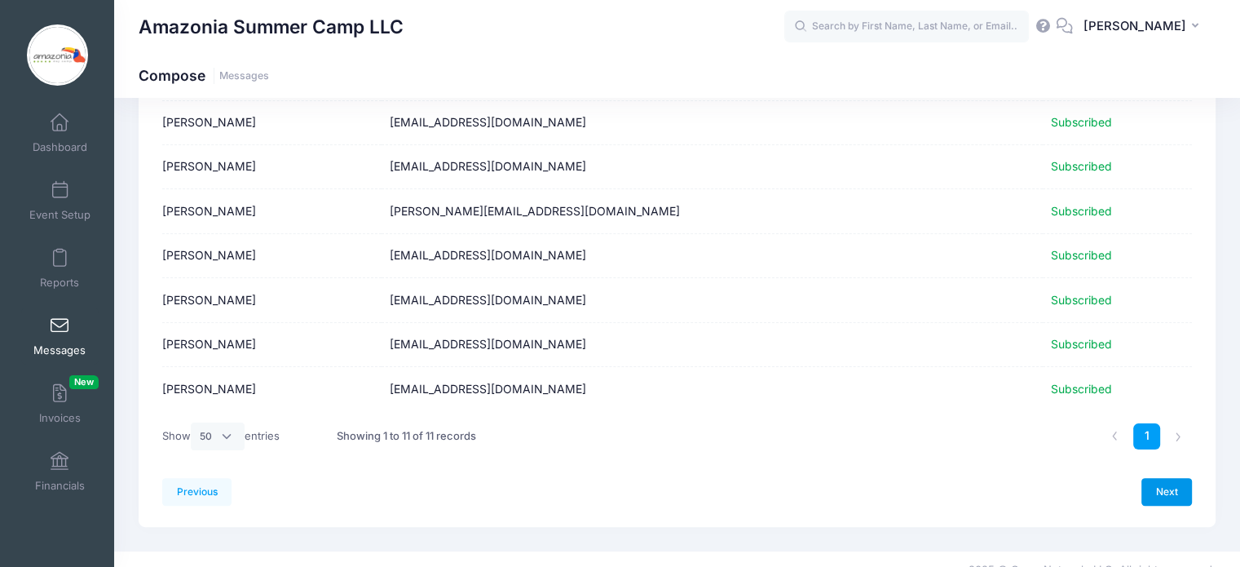
click at [1158, 492] on link "Next" at bounding box center [1167, 492] width 51 height 28
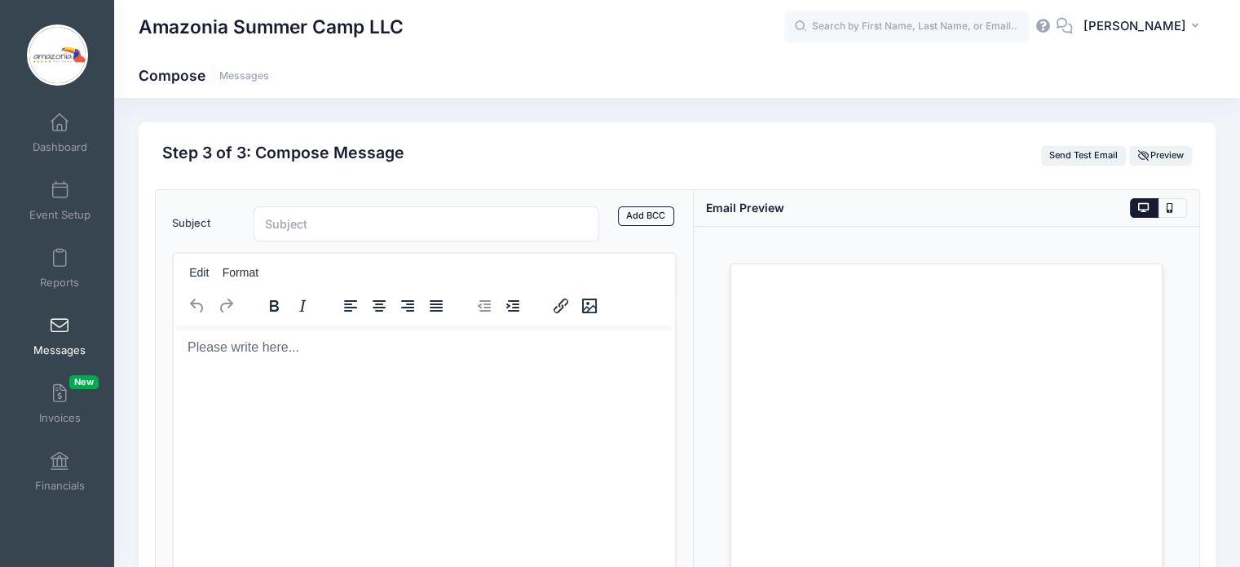
scroll to position [0, 0]
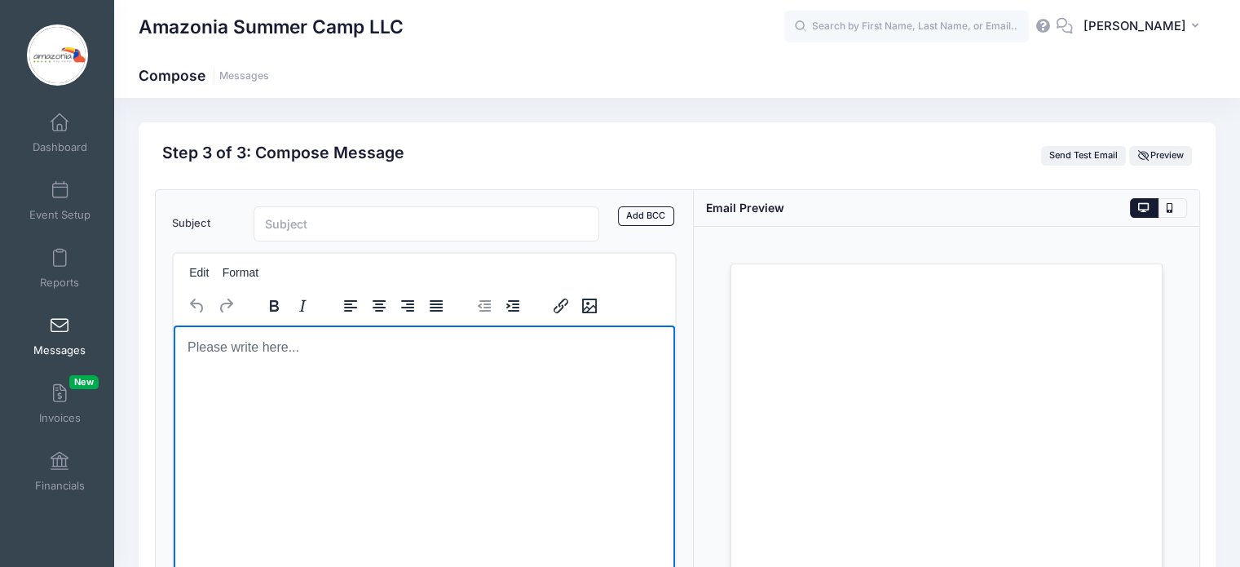
click at [266, 352] on body "Rich Text Area. Press ALT-0 for help." at bounding box center [424, 347] width 476 height 18
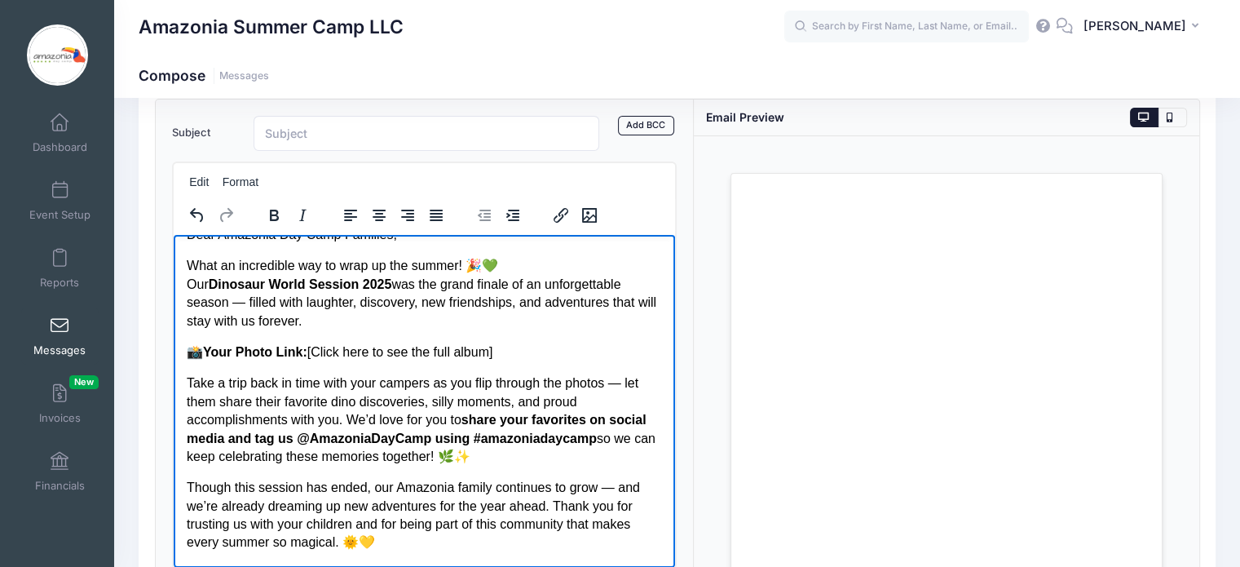
scroll to position [20, 0]
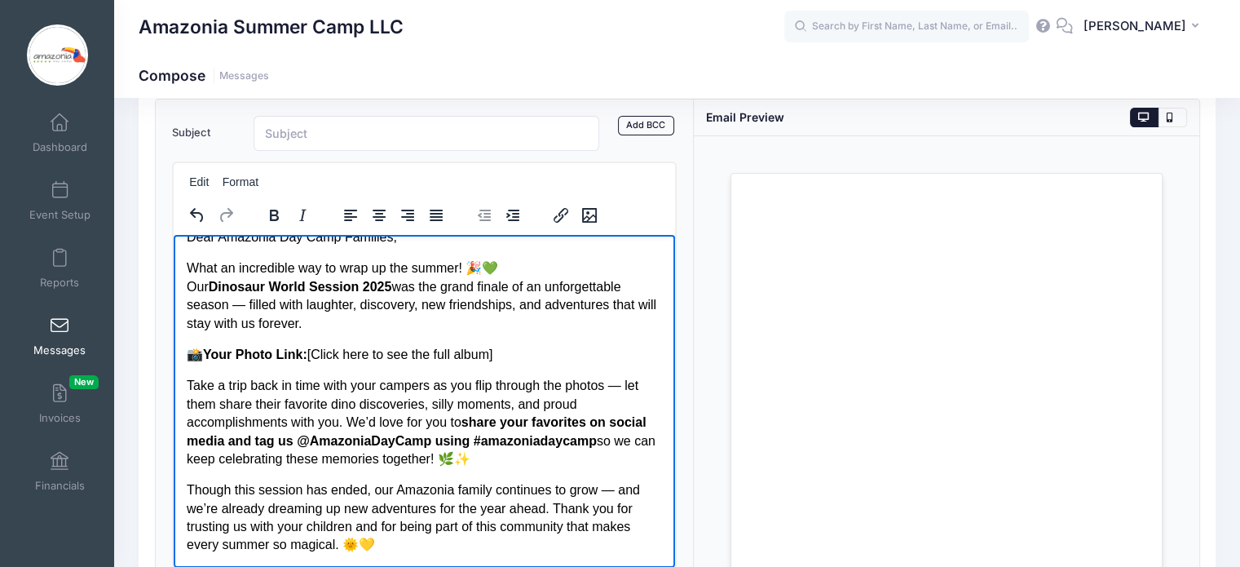
drag, startPoint x: 507, startPoint y: 353, endPoint x: 318, endPoint y: 356, distance: 189.2
click at [318, 356] on p "📸 Your Photo Link: [Click here to see the full album]" at bounding box center [424, 354] width 476 height 18
click at [241, 309] on p "What an incredible way to wrap up the summer! 🎉💚 Our Dinosaur World Session 202…" at bounding box center [424, 295] width 476 height 73
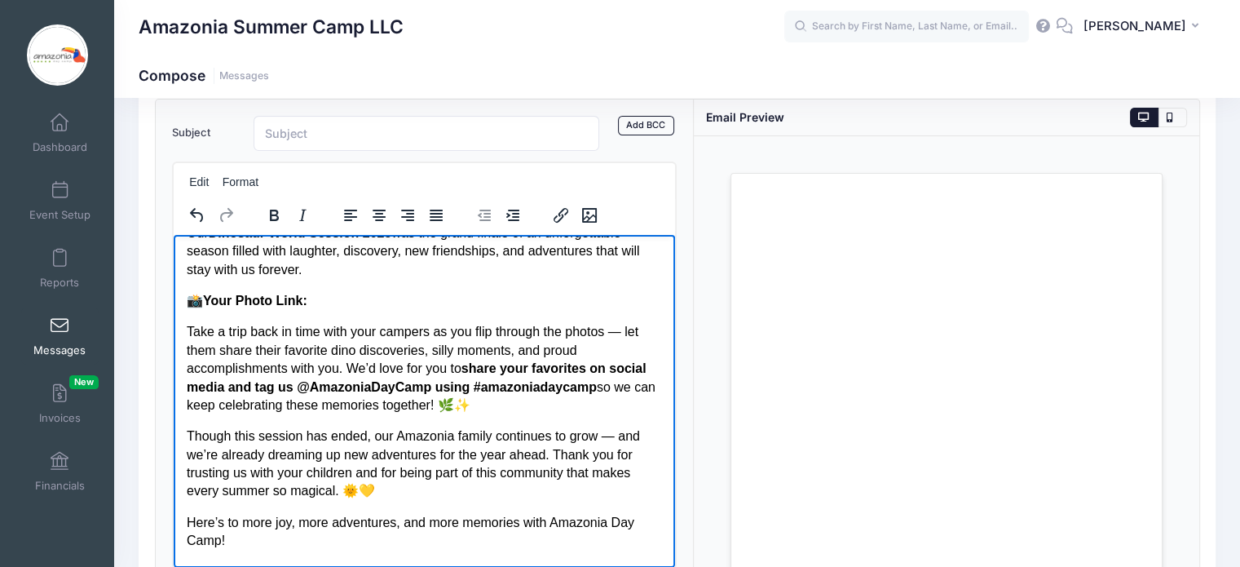
scroll to position [82, 0]
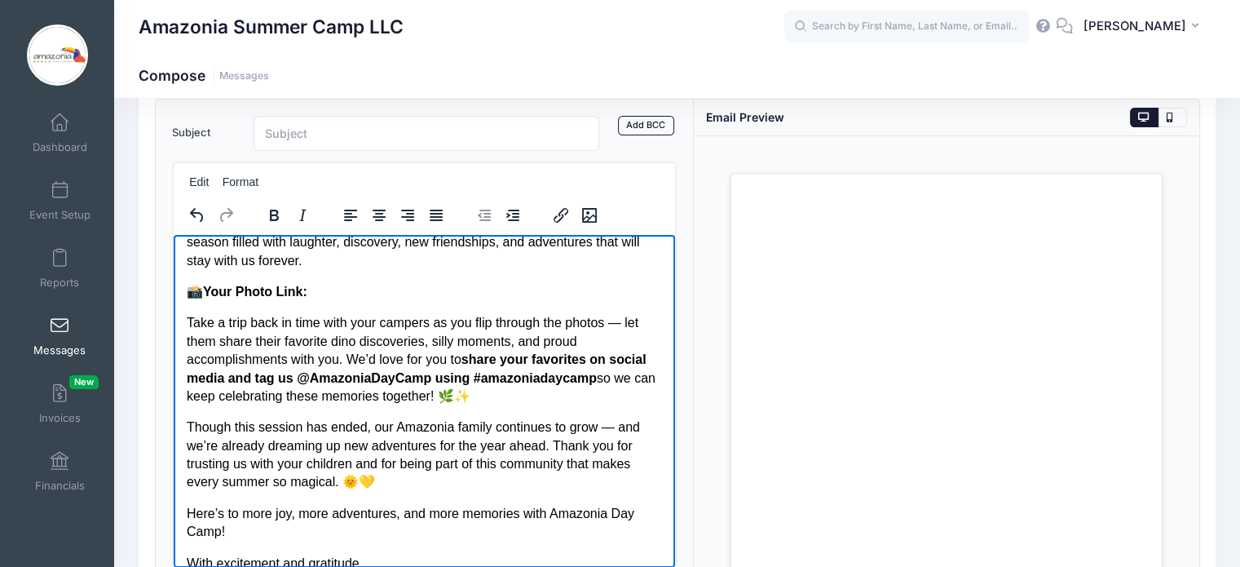
click at [624, 325] on p "Take a trip back in time with your campers as you flip through the photos — let…" at bounding box center [424, 358] width 476 height 91
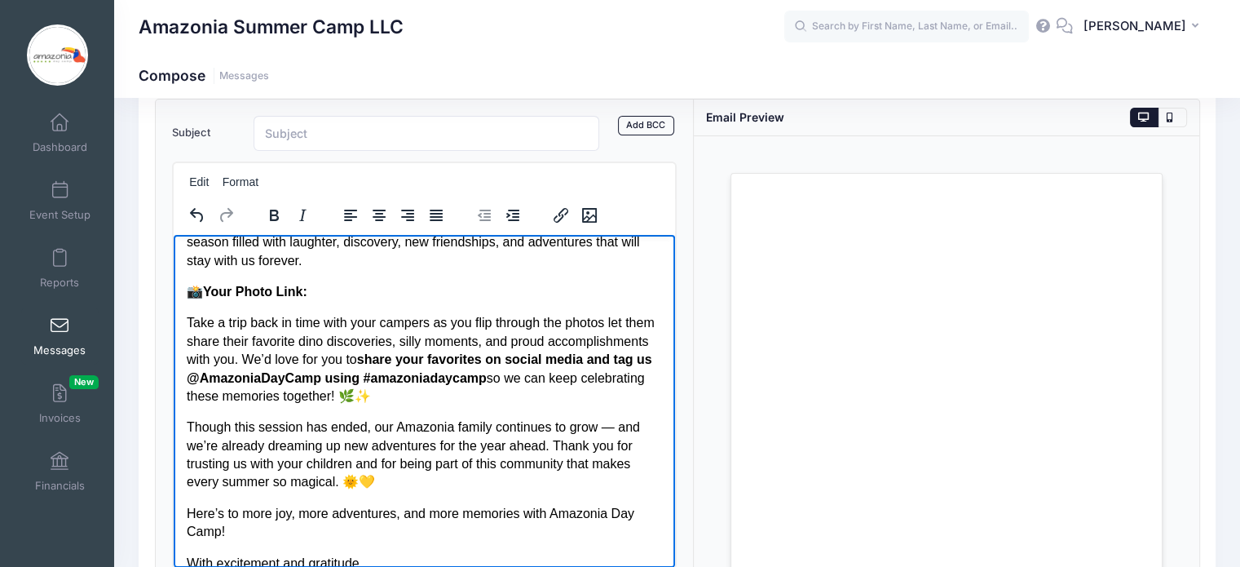
scroll to position [0, 0]
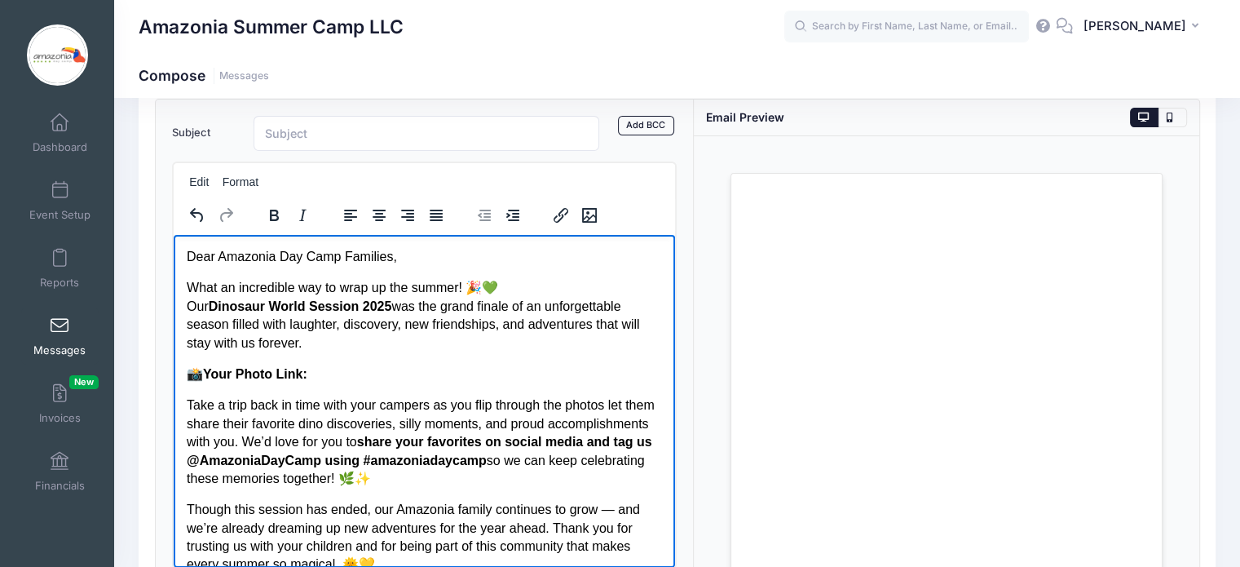
drag, startPoint x: 668, startPoint y: 355, endPoint x: 851, endPoint y: 475, distance: 219.0
drag, startPoint x: 187, startPoint y: 286, endPoint x: 325, endPoint y: 342, distance: 149.3
click at [325, 342] on p "What an incredible way to wrap up the summer! 🎉💚 Our Dinosaur World Session 202…" at bounding box center [424, 314] width 476 height 73
click at [431, 213] on icon "Justify" at bounding box center [436, 215] width 13 height 11
drag, startPoint x: 183, startPoint y: 405, endPoint x: 222, endPoint y: 405, distance: 39.2
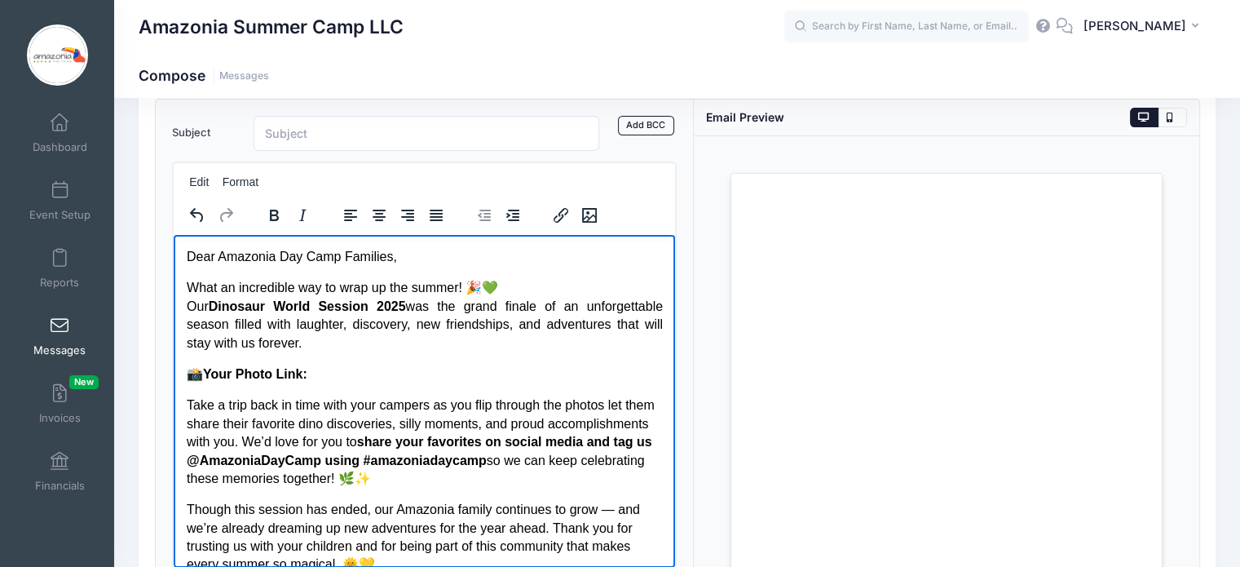
click at [222, 405] on html "Dear Amazonia Day Camp Families, What an incredible way to wrap up the summer! …" at bounding box center [424, 459] width 502 height 451
drag, startPoint x: 188, startPoint y: 406, endPoint x: 360, endPoint y: 435, distance: 173.6
click at [360, 435] on p "Take a trip back in time with your campers as you flip through the photos let t…" at bounding box center [424, 441] width 476 height 91
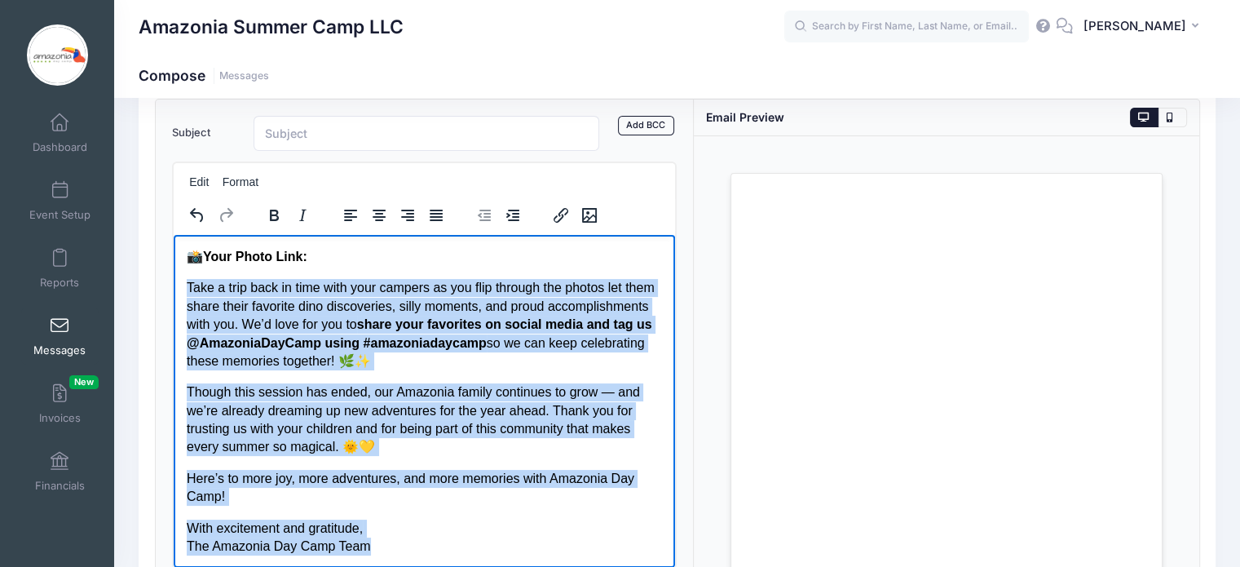
scroll to position [290, 0]
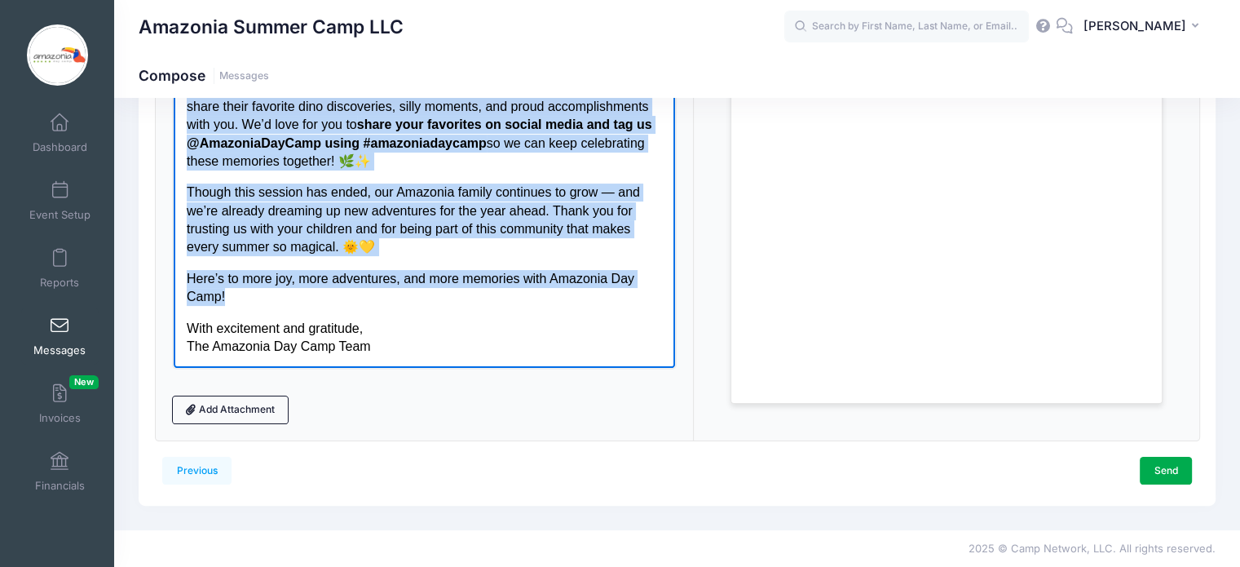
drag, startPoint x: 185, startPoint y: 205, endPoint x: 412, endPoint y: 303, distance: 247.3
click at [412, 303] on body "Dear Amazonia Day Camp Families, What an incredible way to wrap up the summer! …" at bounding box center [424, 142] width 476 height 425
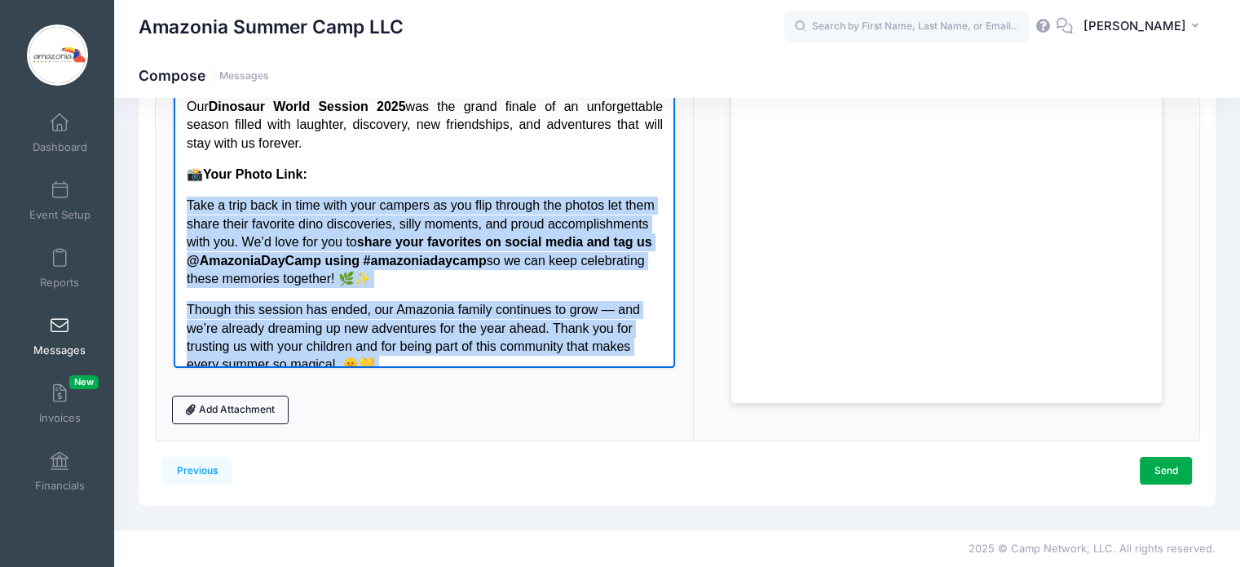
drag, startPoint x: 669, startPoint y: 189, endPoint x: 829, endPoint y: 111, distance: 178.0
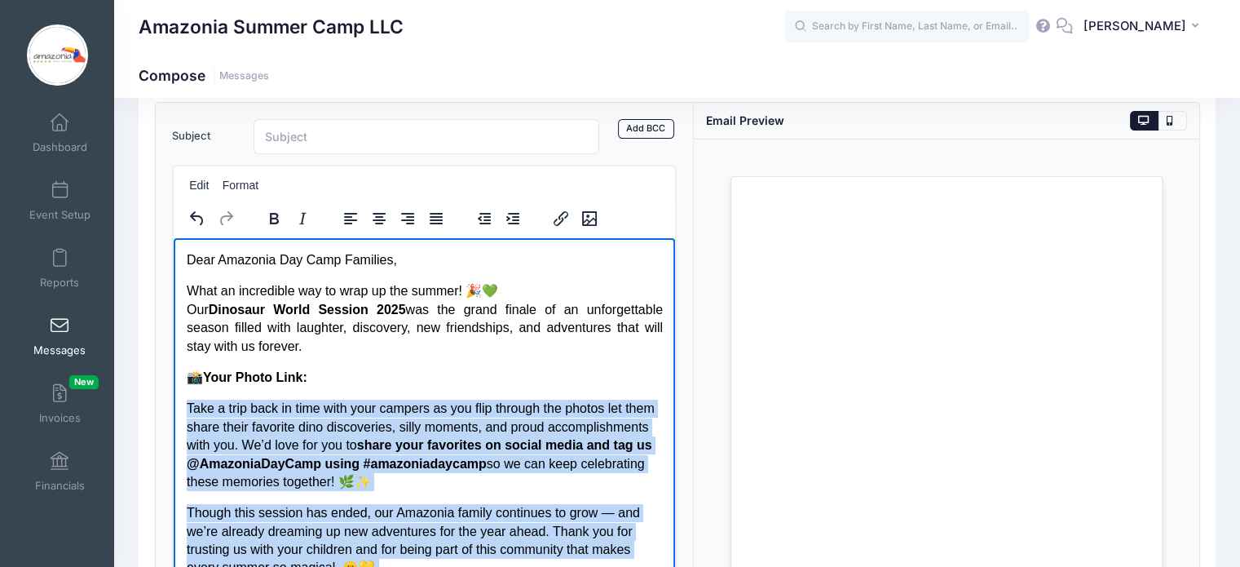
scroll to position [83, 0]
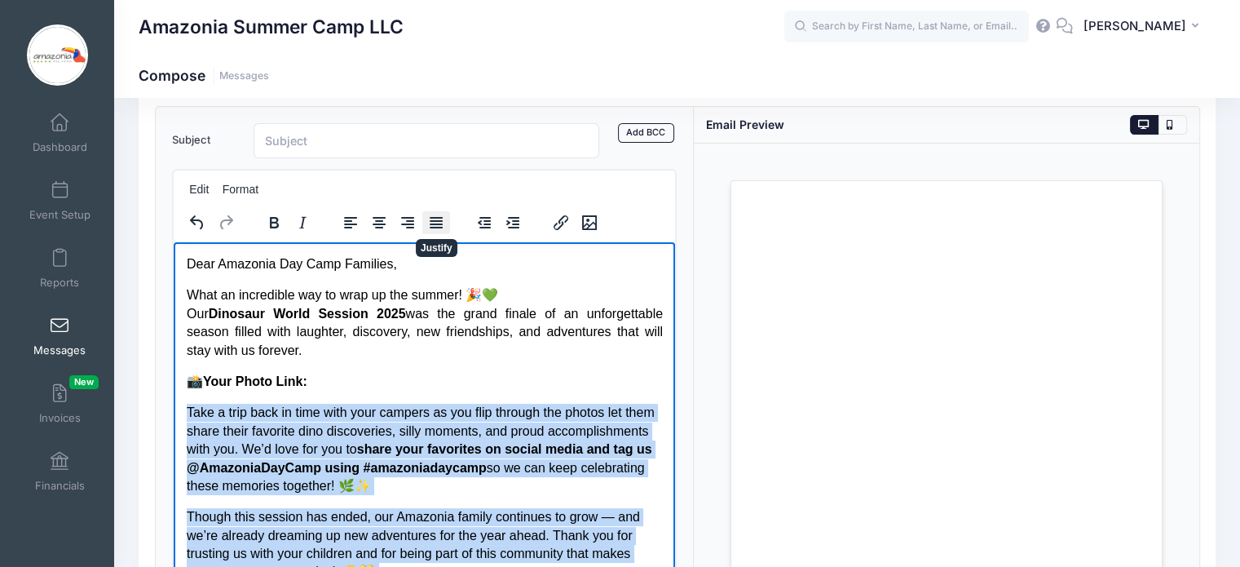
click at [437, 221] on icon "Justify" at bounding box center [437, 223] width 20 height 20
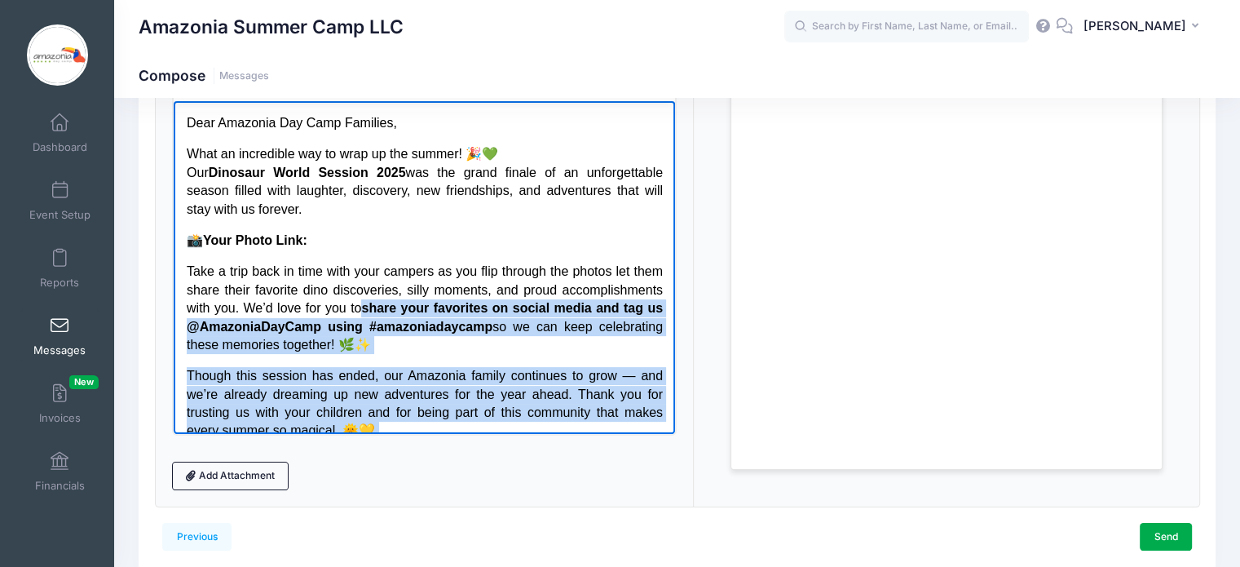
scroll to position [232, 0]
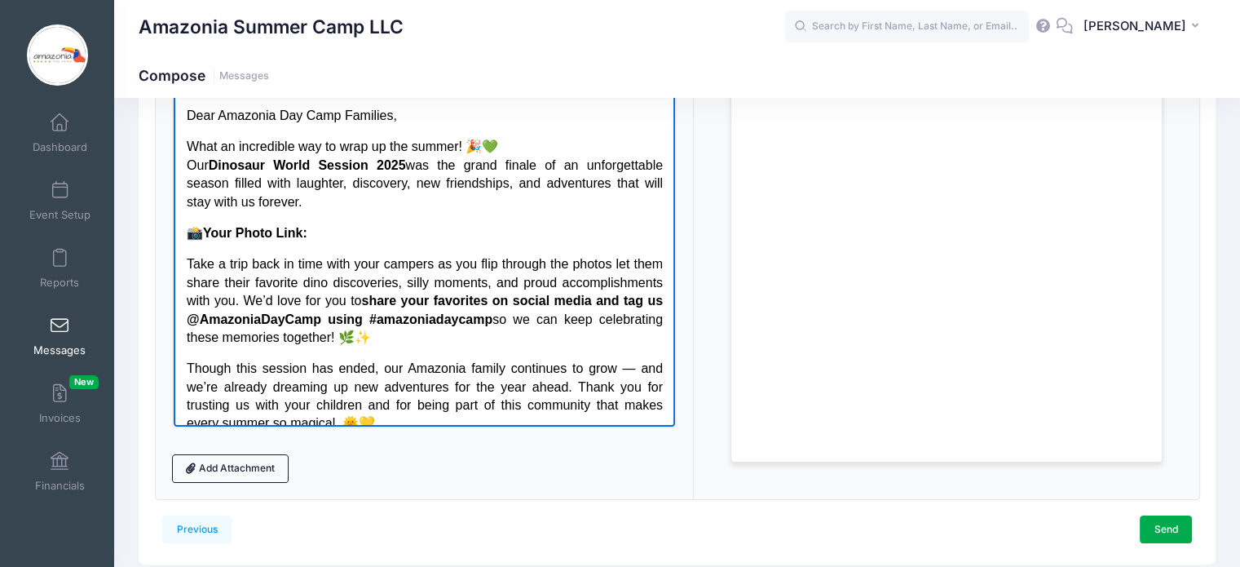
click at [429, 230] on p "📸 Your Photo Link:" at bounding box center [424, 232] width 476 height 18
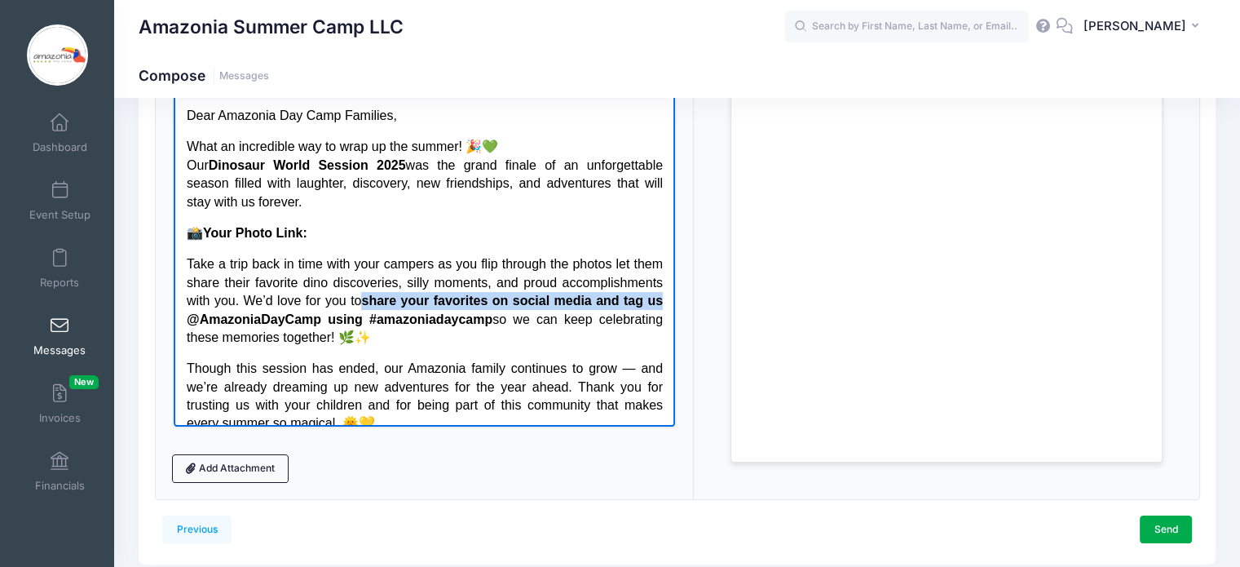
drag, startPoint x: 467, startPoint y: 298, endPoint x: 290, endPoint y: 322, distance: 178.5
click at [290, 322] on p "Take a trip back in time with your campers as you flip through the photos let t…" at bounding box center [424, 299] width 476 height 91
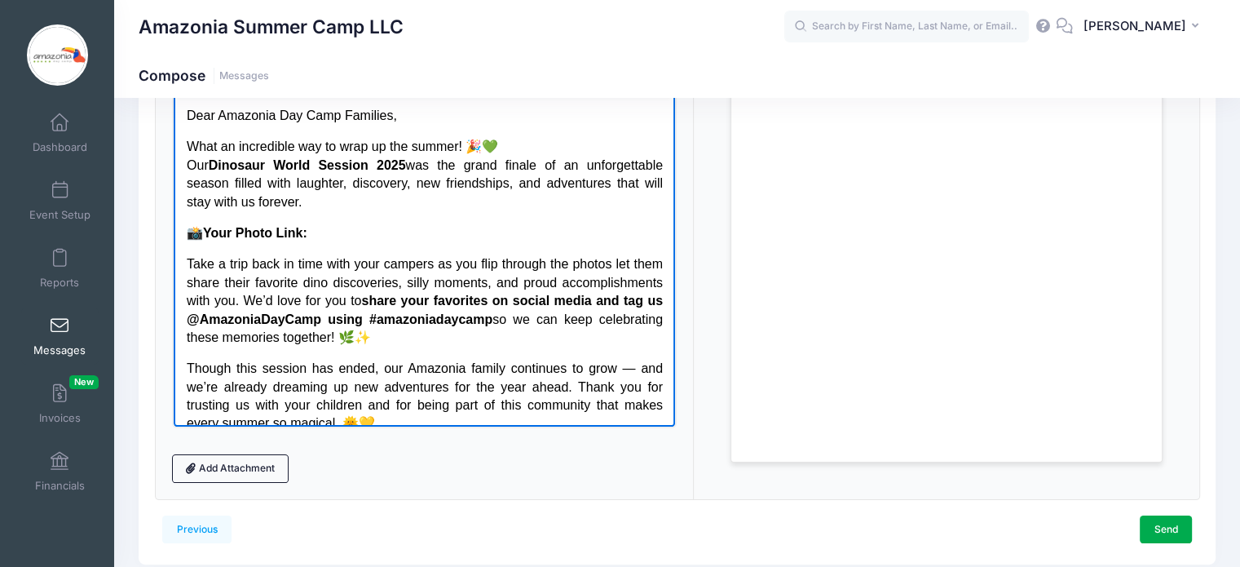
click at [498, 337] on p "Take a trip back in time with your campers as you flip through the photos let t…" at bounding box center [424, 299] width 476 height 91
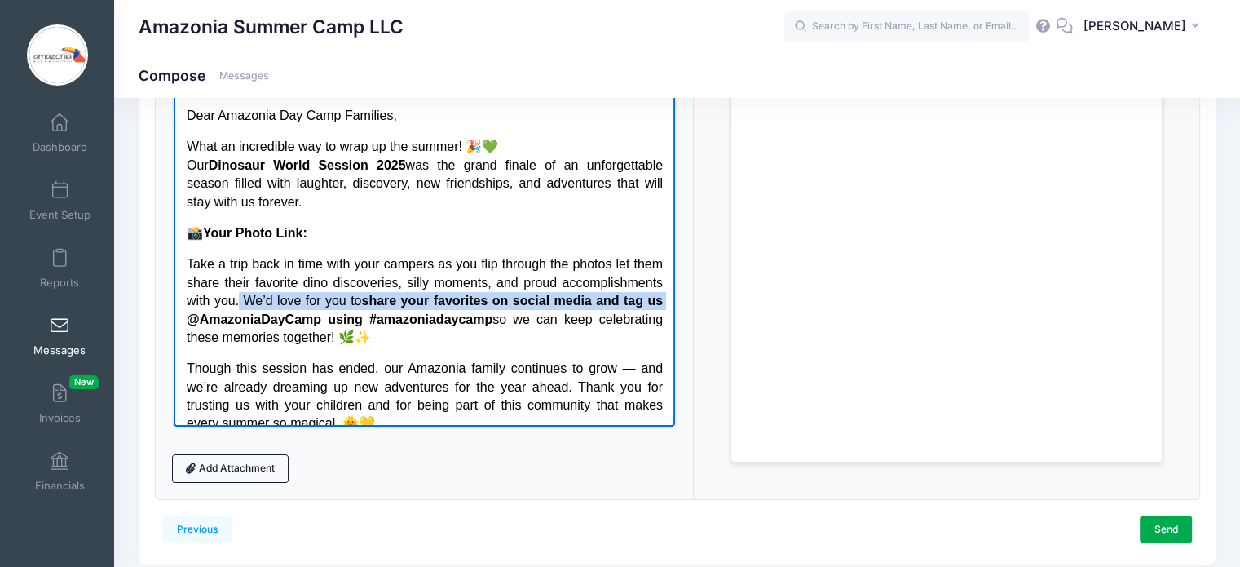
drag, startPoint x: 343, startPoint y: 302, endPoint x: 298, endPoint y: 320, distance: 49.1
click at [298, 320] on p "Take a trip back in time with your campers as you flip through the photos let t…" at bounding box center [424, 299] width 476 height 91
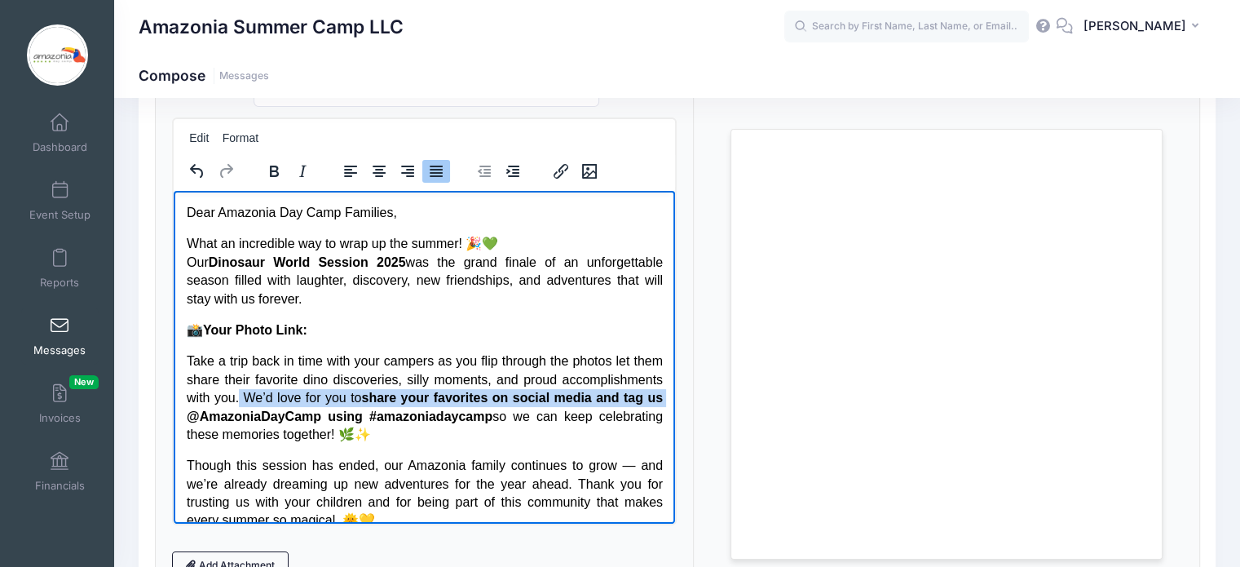
scroll to position [134, 0]
click at [273, 170] on icon "Bold" at bounding box center [274, 171] width 9 height 11
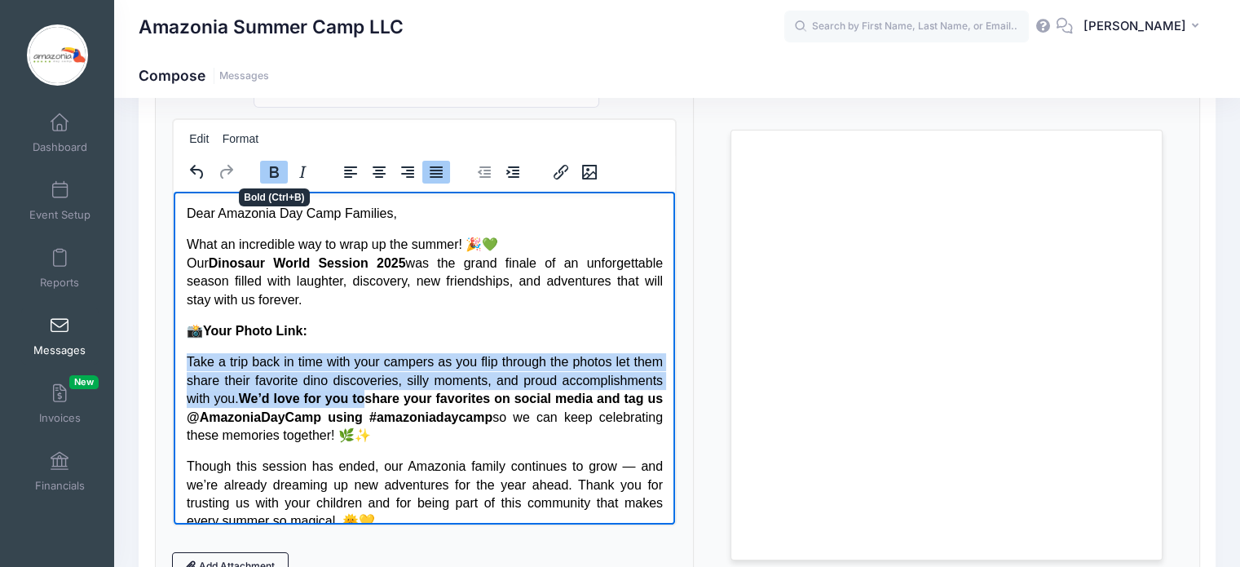
click at [273, 170] on icon "Bold" at bounding box center [274, 171] width 9 height 11
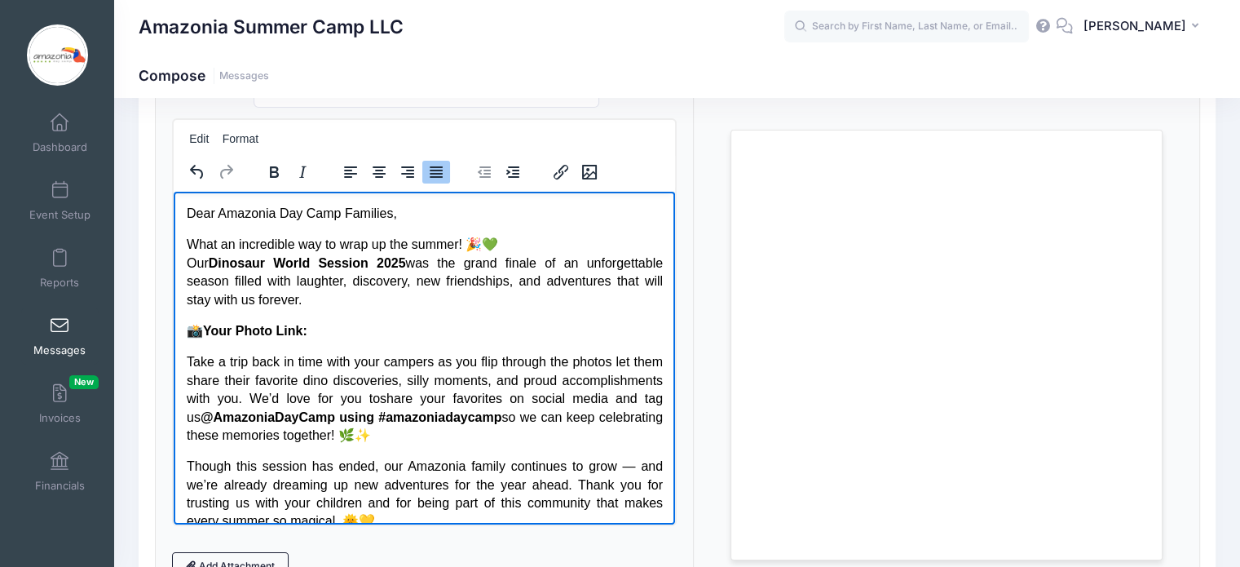
click at [374, 409] on strong "@AmazoniaDayCamp using #amazoniadaycamp" at bounding box center [351, 416] width 302 height 14
click at [349, 401] on p "Take a trip back in time with your campers as you flip through the photos let t…" at bounding box center [424, 397] width 476 height 91
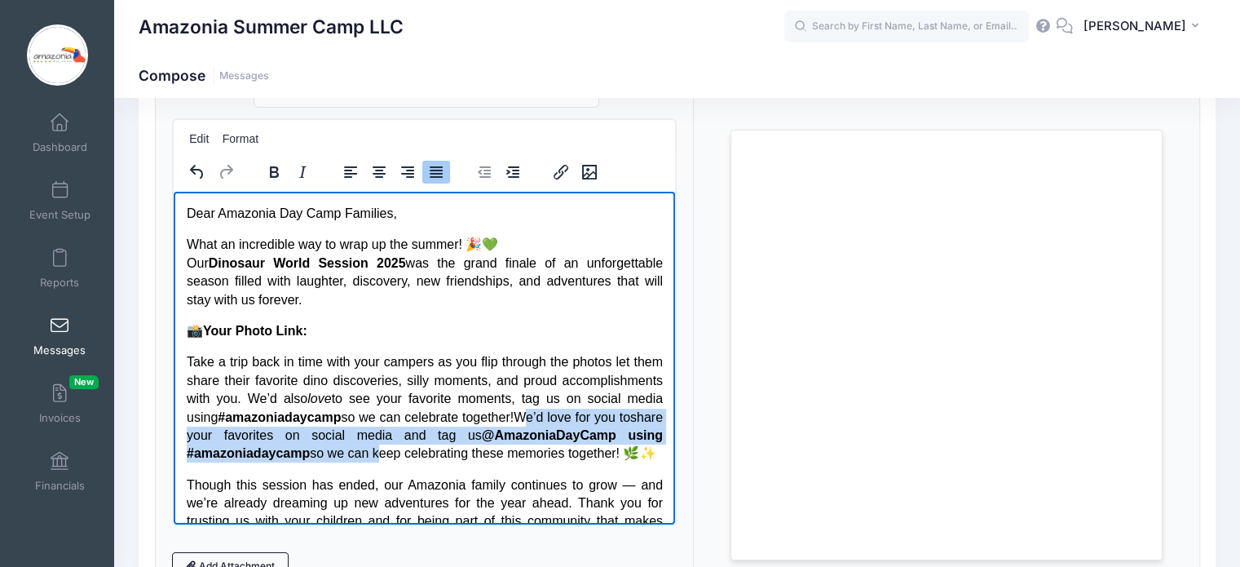
drag, startPoint x: 623, startPoint y: 411, endPoint x: 552, endPoint y: 452, distance: 81.8
click at [552, 452] on p "Take a trip back in time with your campers as you flip through the photos let t…" at bounding box center [424, 406] width 476 height 109
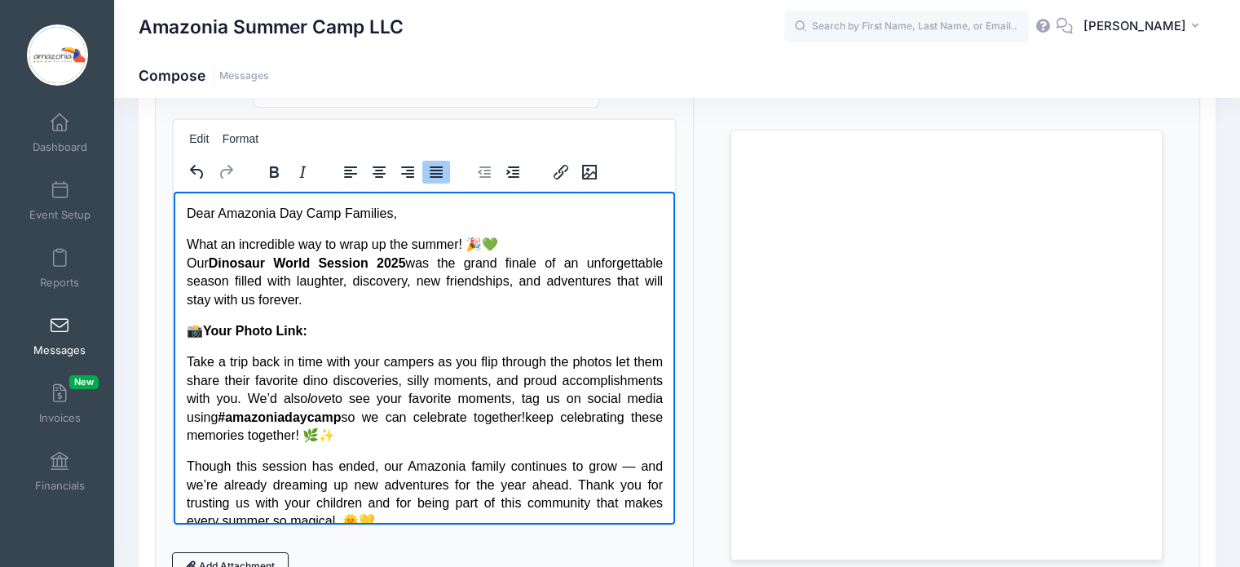
click at [511, 414] on p "Take a trip back in time with your campers as you flip through the photos let t…" at bounding box center [424, 397] width 476 height 91
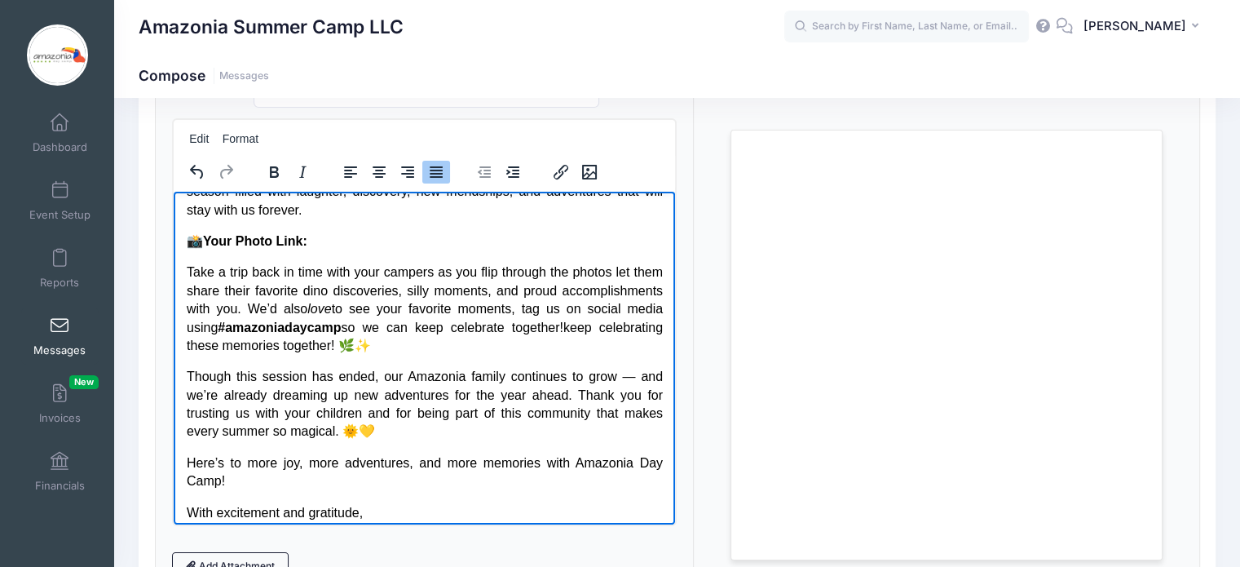
scroll to position [91, 0]
click at [469, 326] on p "Take a trip back in time with your campers as you flip through the photos let t…" at bounding box center [424, 307] width 476 height 91
drag, startPoint x: 238, startPoint y: 346, endPoint x: 599, endPoint y: 333, distance: 360.7
click at [599, 333] on p "Take a trip back in time with your campers as you flip through the photos let t…" at bounding box center [424, 307] width 476 height 91
click at [630, 376] on p "Though this session has ended, our Amazonia family continues to grow — and we’r…" at bounding box center [424, 402] width 476 height 73
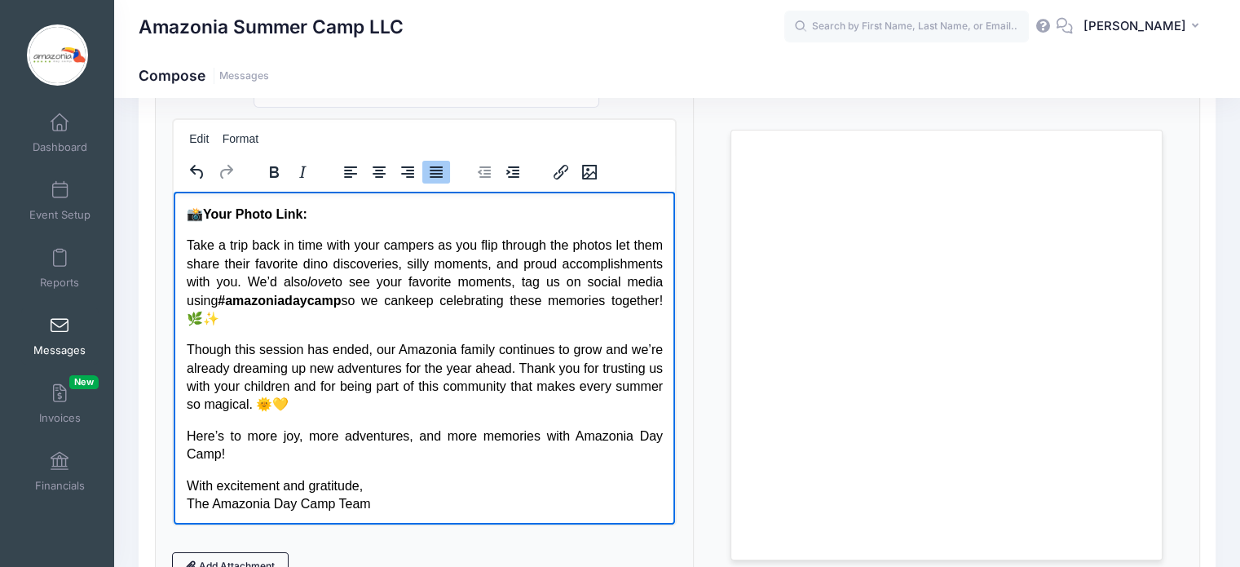
scroll to position [117, 0]
click at [363, 210] on p "📸 Your Photo Link:" at bounding box center [424, 213] width 476 height 18
click at [518, 405] on p "Though this session has ended, our Amazonia family continues to grow and we’re …" at bounding box center [424, 375] width 476 height 73
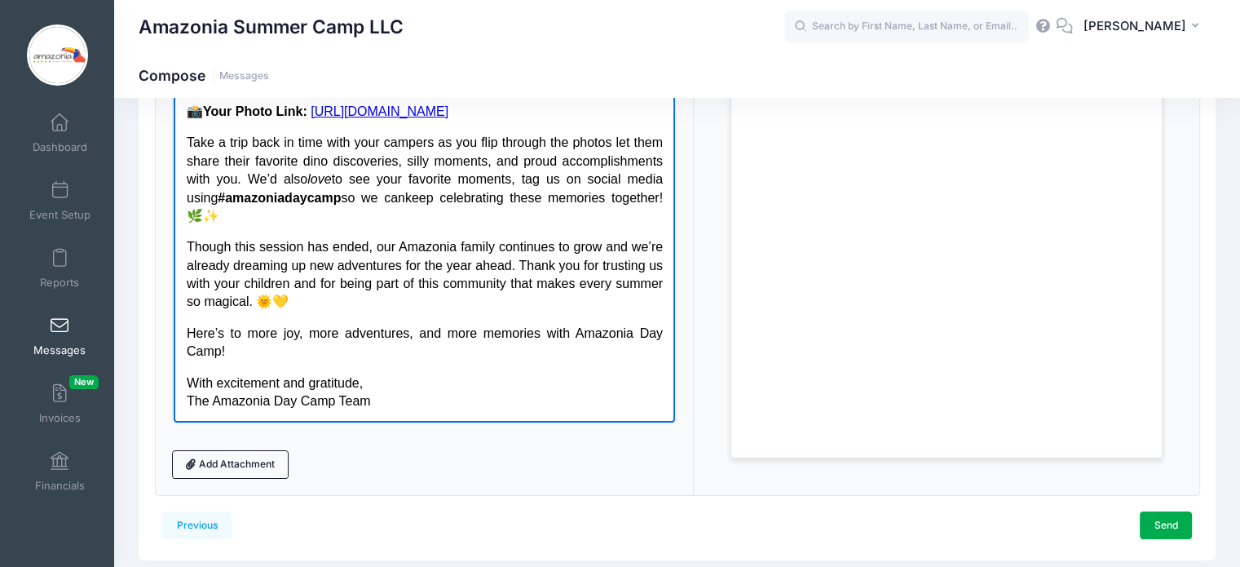
scroll to position [290, 0]
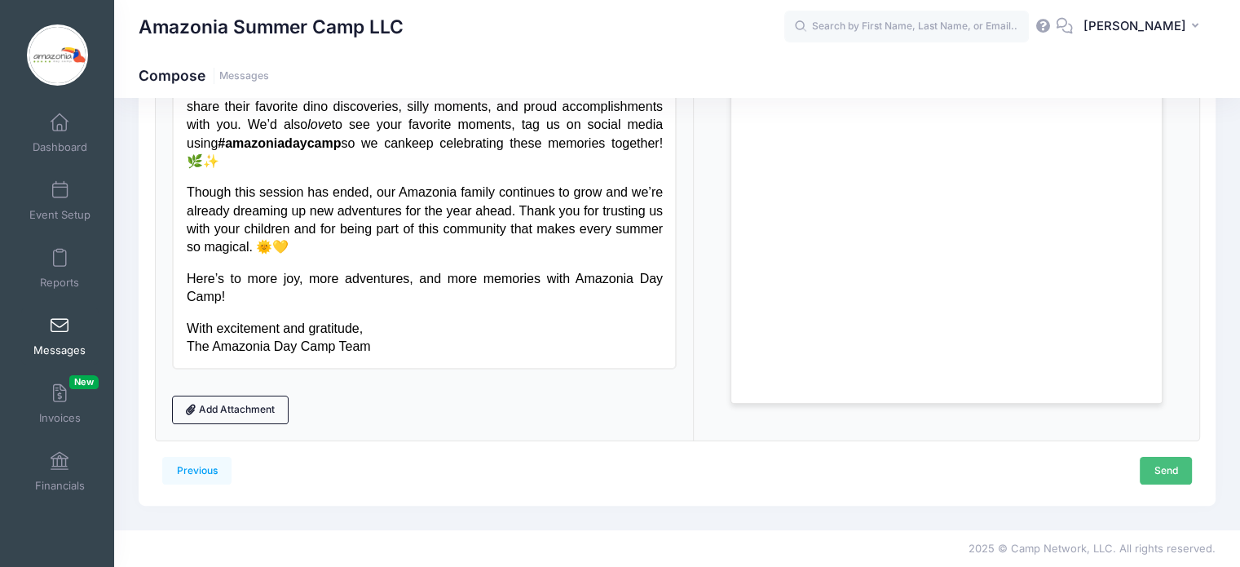
click at [1176, 462] on link "Send" at bounding box center [1166, 471] width 52 height 28
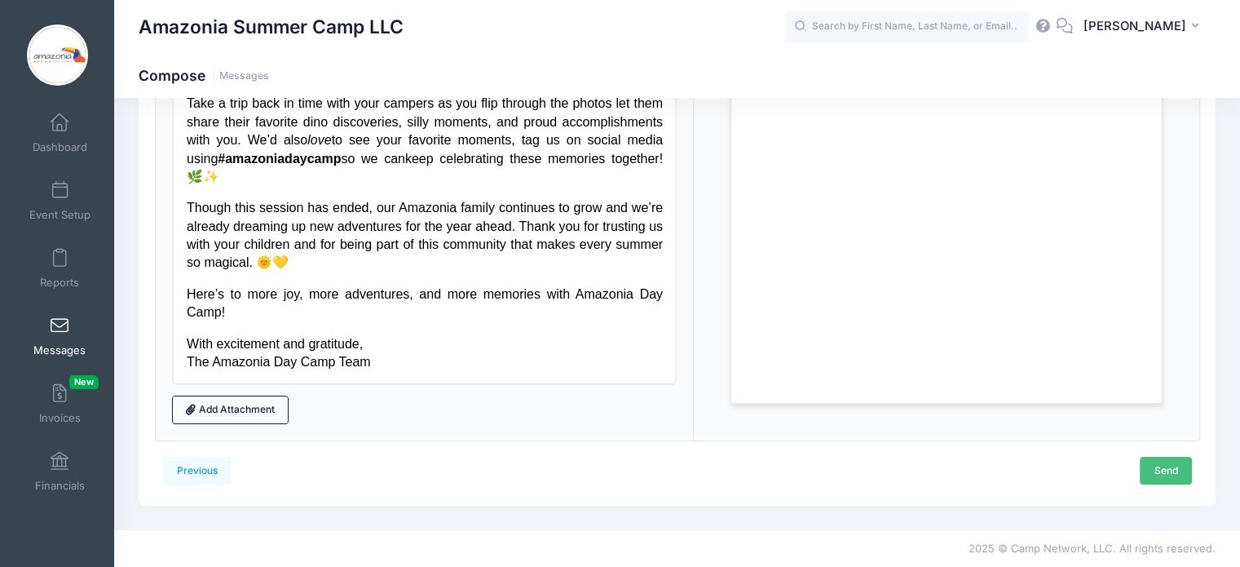
scroll to position [0, 0]
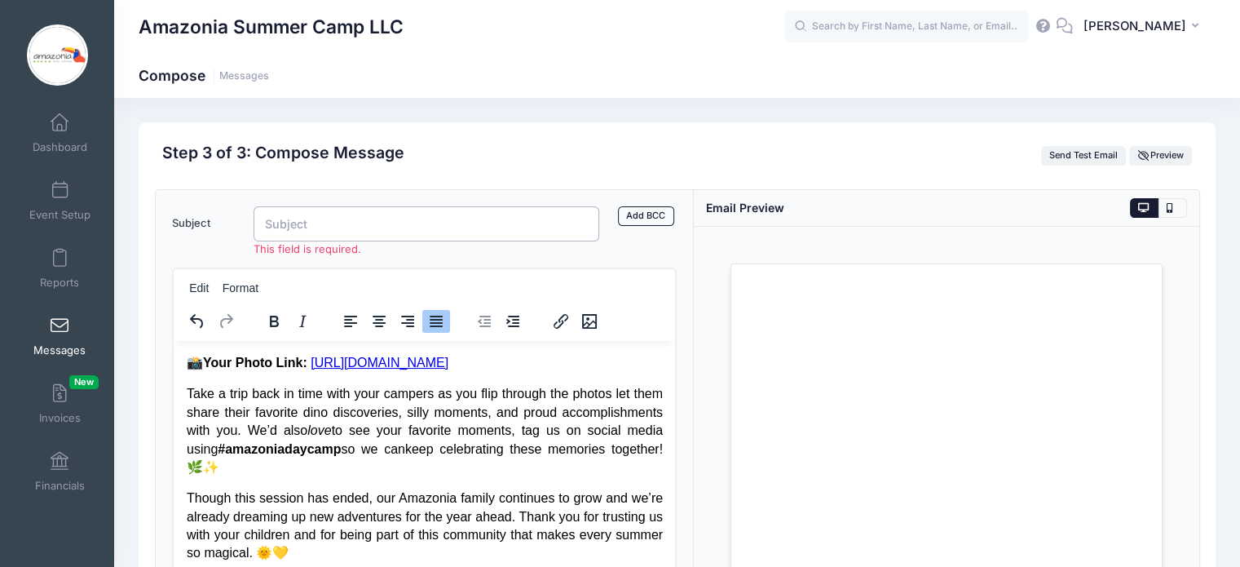
click at [325, 223] on input "Subject" at bounding box center [427, 223] width 347 height 35
paste input "Roar Back into Dinosaur World – Your Photos Are Ready! 🦖📸"
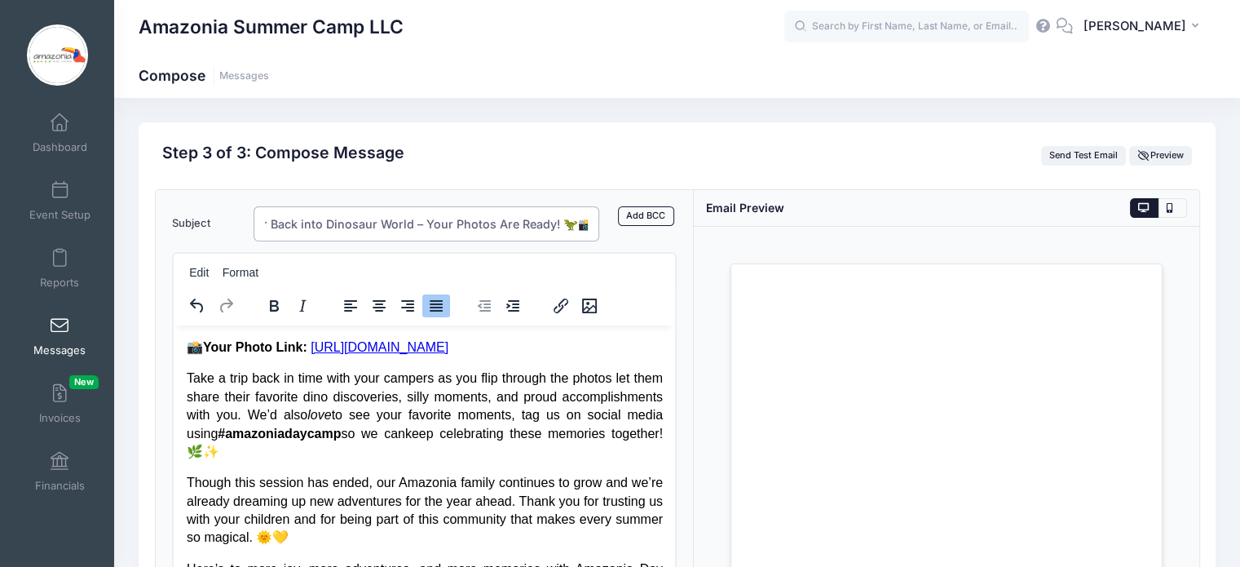
click at [268, 221] on input "Roar Back into Dinosaur World – Your Photos Are Ready! 🦖📸" at bounding box center [427, 223] width 347 height 35
click at [448, 221] on input "Roar Back into Dinosaur World – Your Photos Are Ready! 🦖📸" at bounding box center [427, 223] width 347 height 35
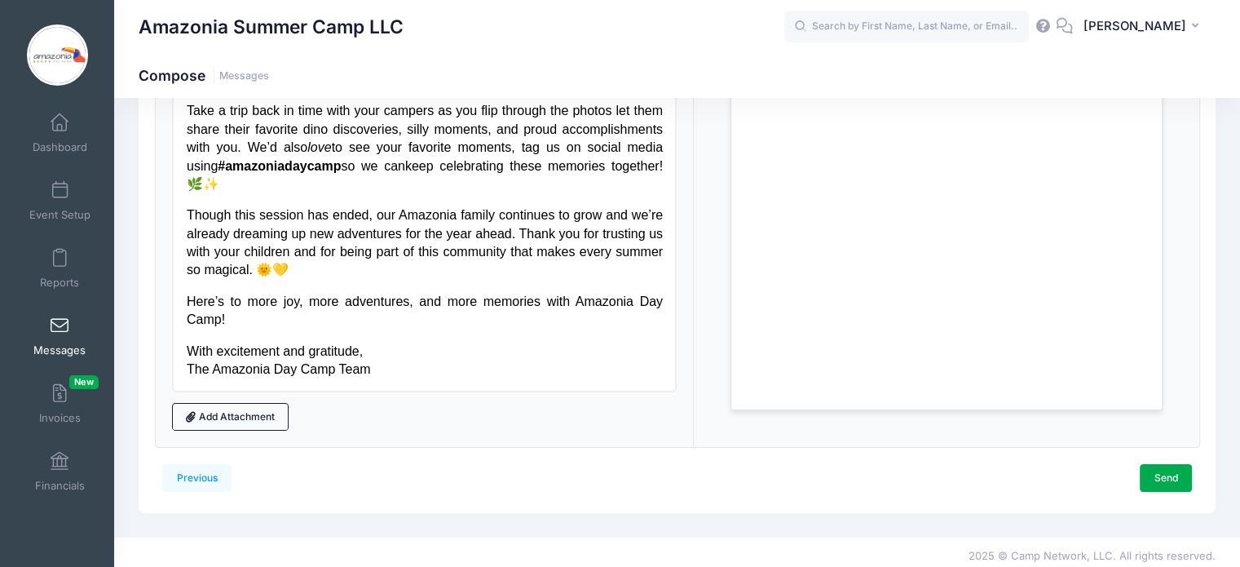
scroll to position [274, 0]
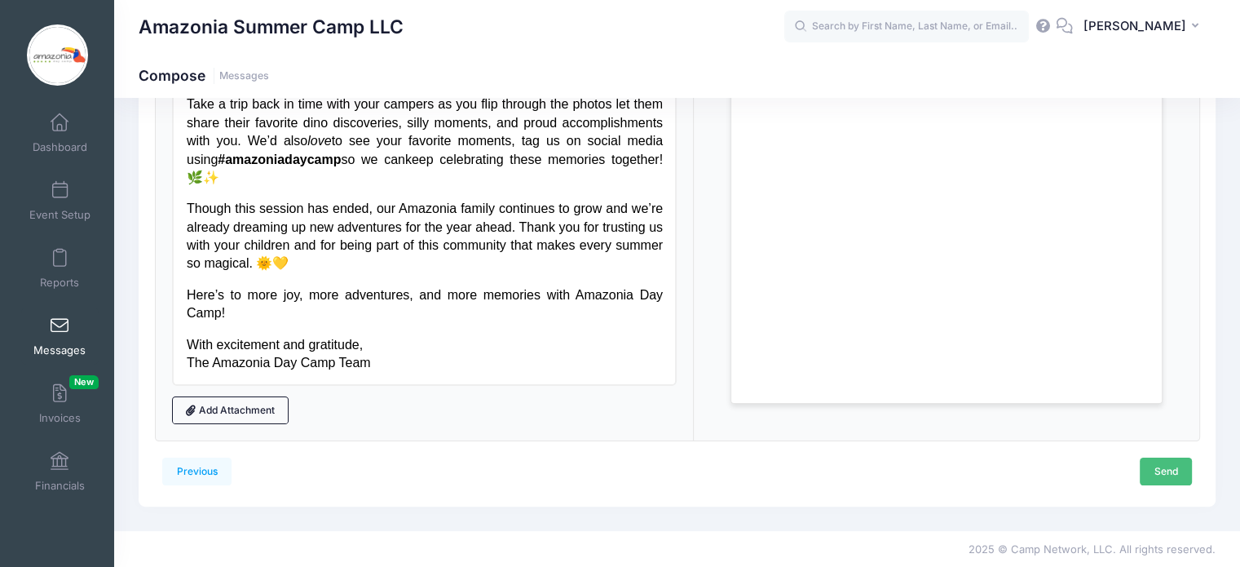
type input "Roar Back into Dinosaur World. Your Photos Are Ready! 📸"
click at [1156, 461] on link "Send" at bounding box center [1166, 472] width 52 height 28
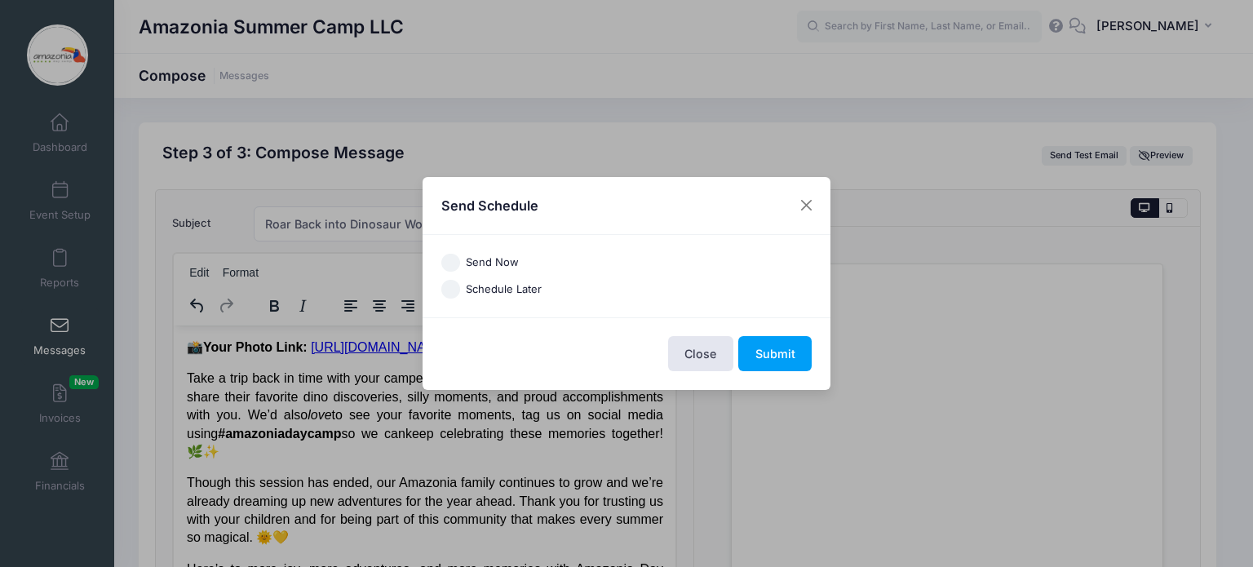
click at [450, 285] on input "Schedule Later" at bounding box center [450, 289] width 19 height 19
radio input "true"
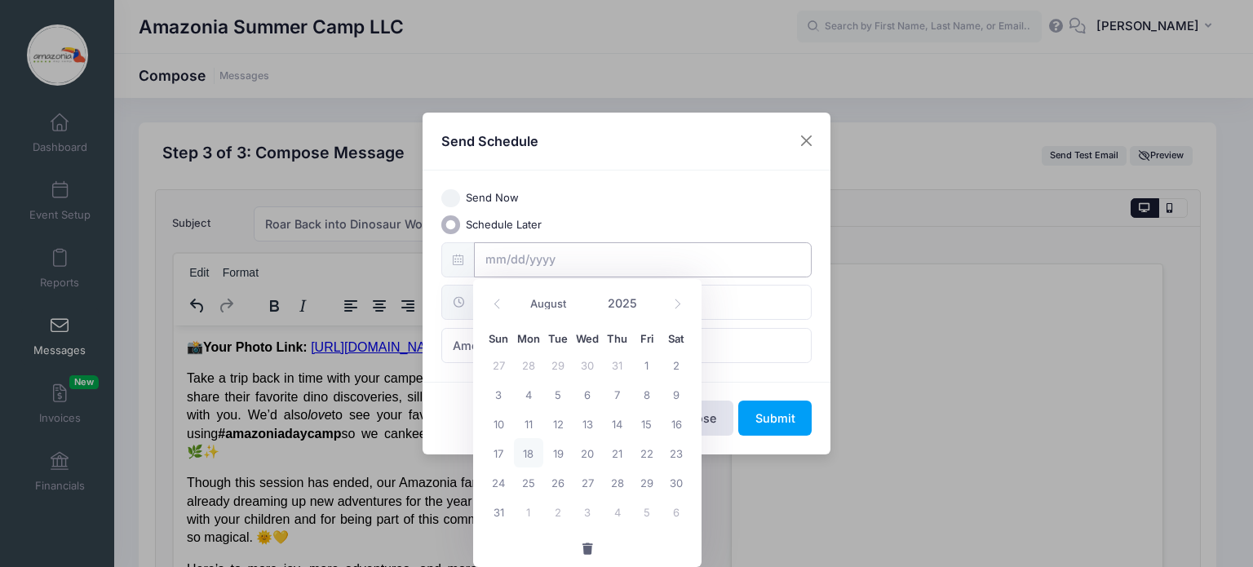
click at [501, 259] on input "text" at bounding box center [643, 259] width 338 height 35
click at [556, 453] on span "19" at bounding box center [557, 452] width 29 height 29
type input "08/19/2025"
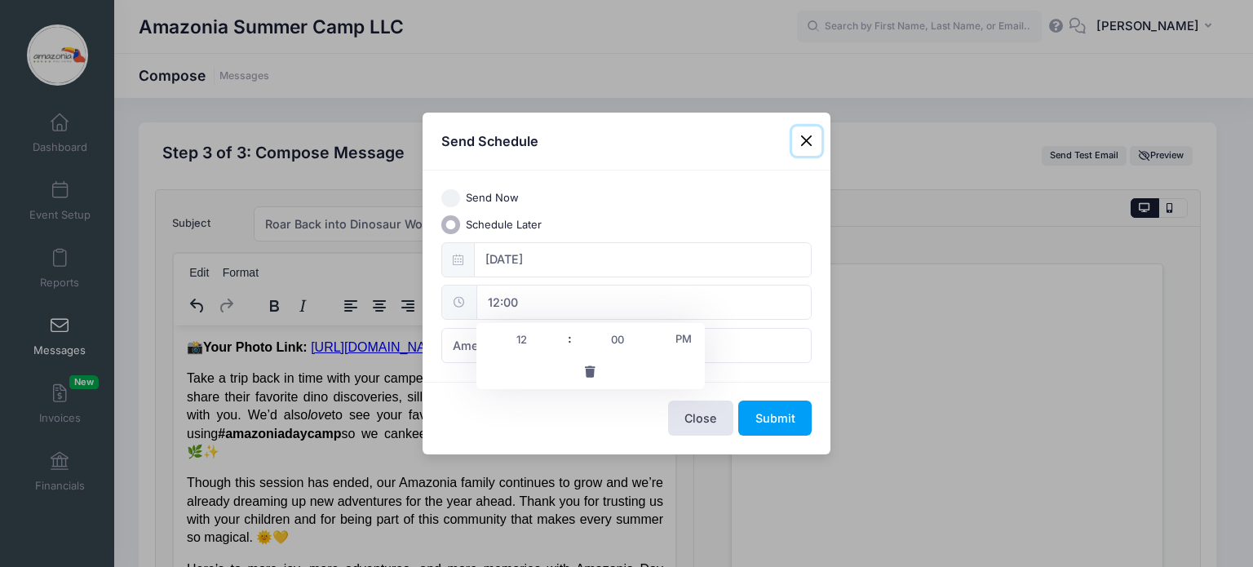
click at [524, 303] on input "12:00" at bounding box center [643, 302] width 335 height 35
click at [524, 338] on input "12" at bounding box center [521, 339] width 91 height 33
click at [558, 330] on span at bounding box center [561, 331] width 11 height 16
type input "13:00"
type input "01"
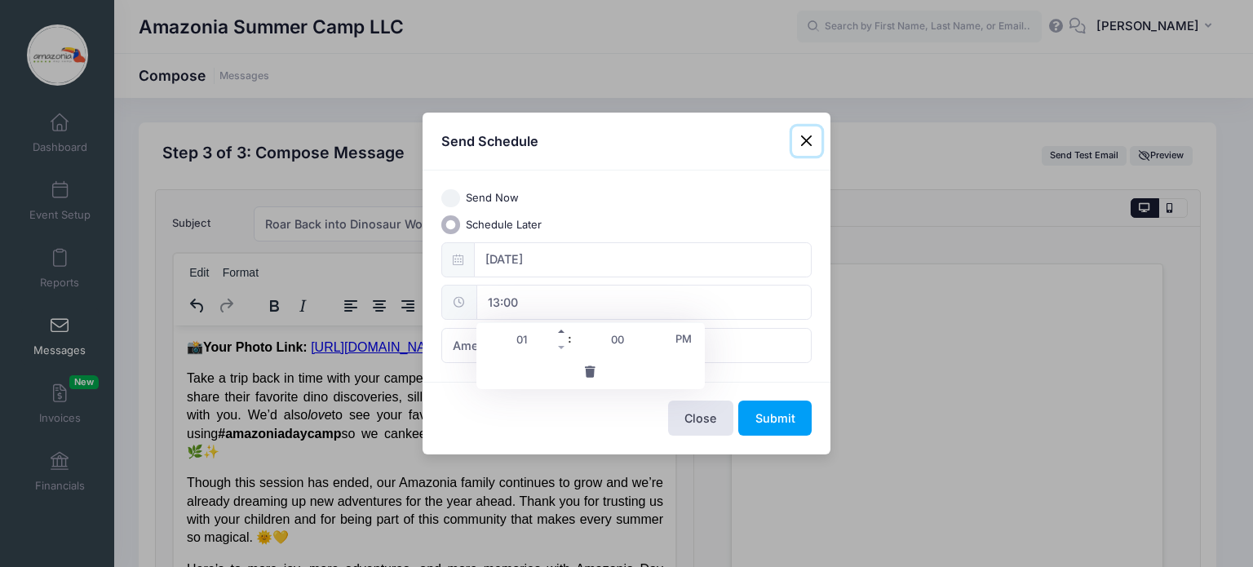
click at [558, 330] on span at bounding box center [561, 331] width 11 height 16
type input "14:00"
type input "02"
click at [558, 330] on span at bounding box center [561, 331] width 11 height 16
type input "15:00"
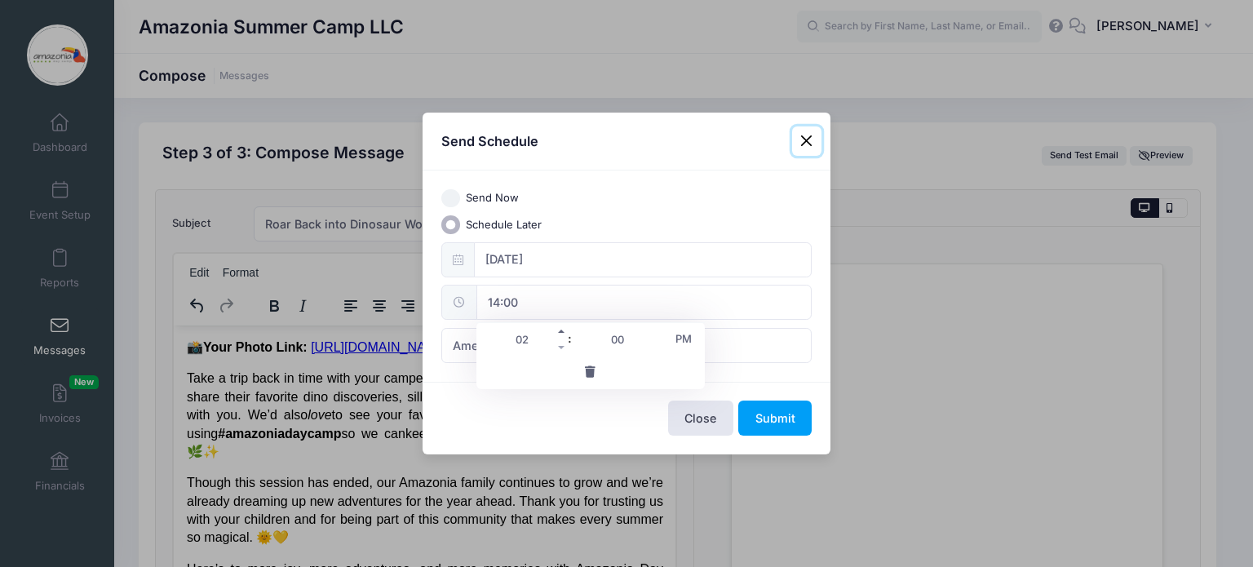
type input "03"
click at [558, 330] on span at bounding box center [561, 331] width 11 height 16
type input "16:00"
type input "04"
click at [558, 330] on span at bounding box center [561, 331] width 11 height 16
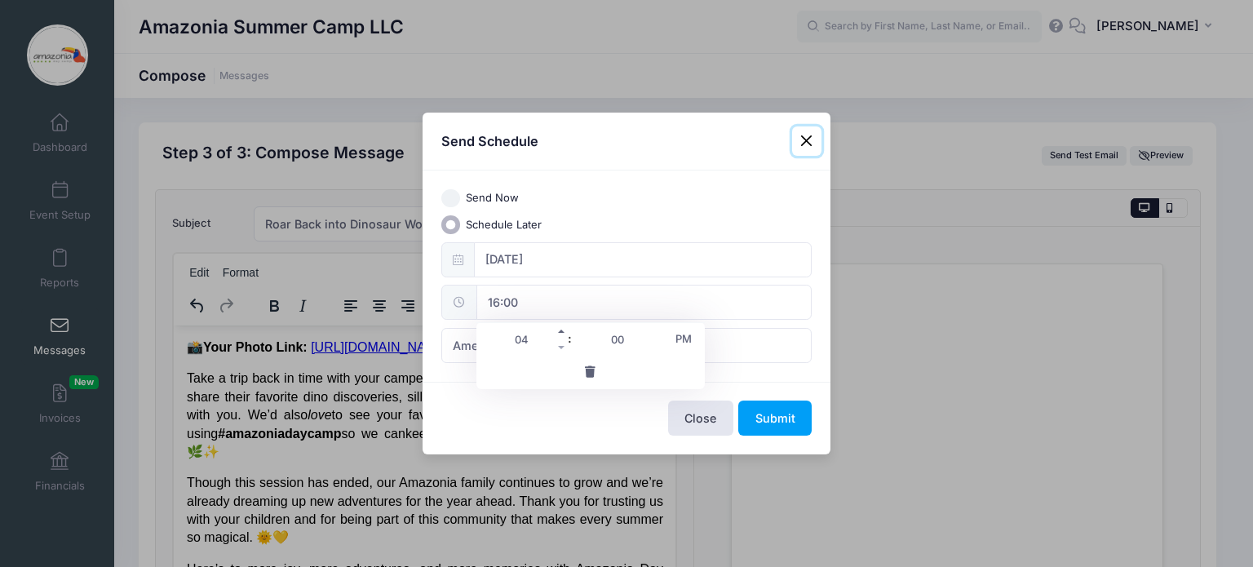
type input "17:00"
type input "05"
click at [558, 330] on span at bounding box center [561, 331] width 11 height 16
type input "18:00"
type input "06"
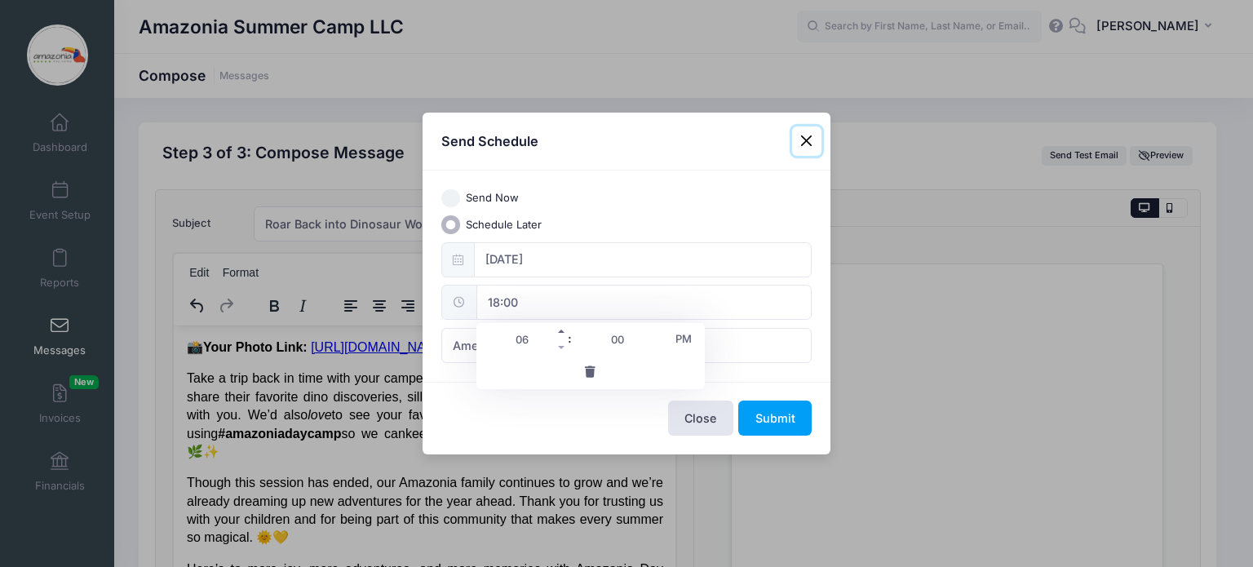
click at [558, 330] on span at bounding box center [561, 331] width 11 height 16
type input "19:00"
type input "07"
click at [558, 330] on span at bounding box center [561, 331] width 11 height 16
type input "20:00"
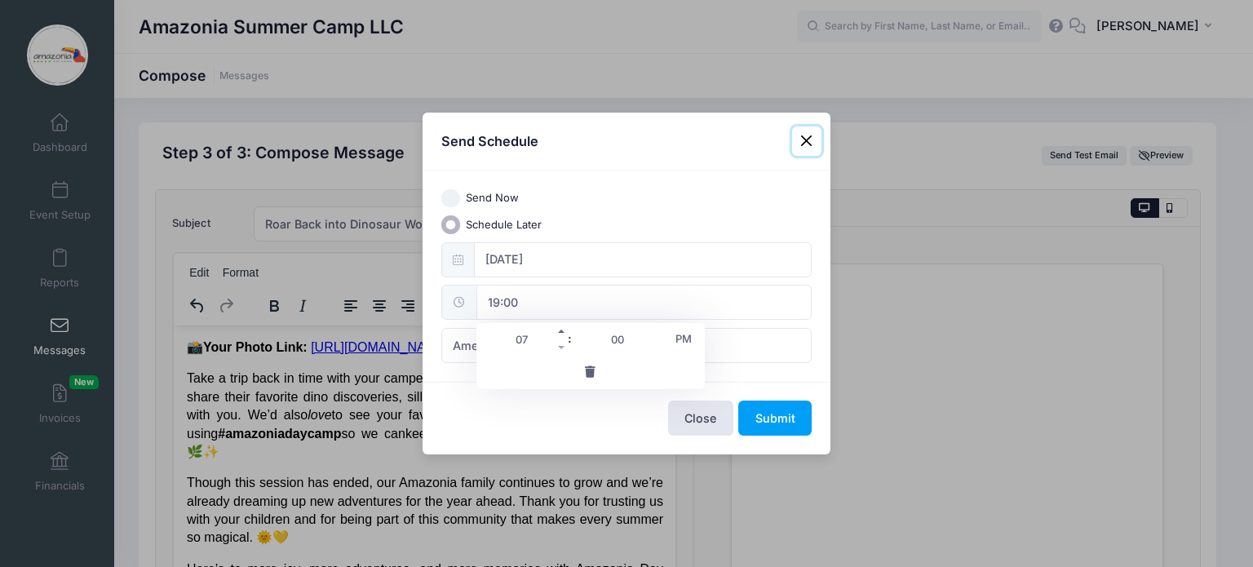
type input "08"
click at [684, 338] on span "PM" at bounding box center [683, 338] width 41 height 33
type input "08:00"
click at [785, 418] on button "Submit" at bounding box center [774, 417] width 73 height 35
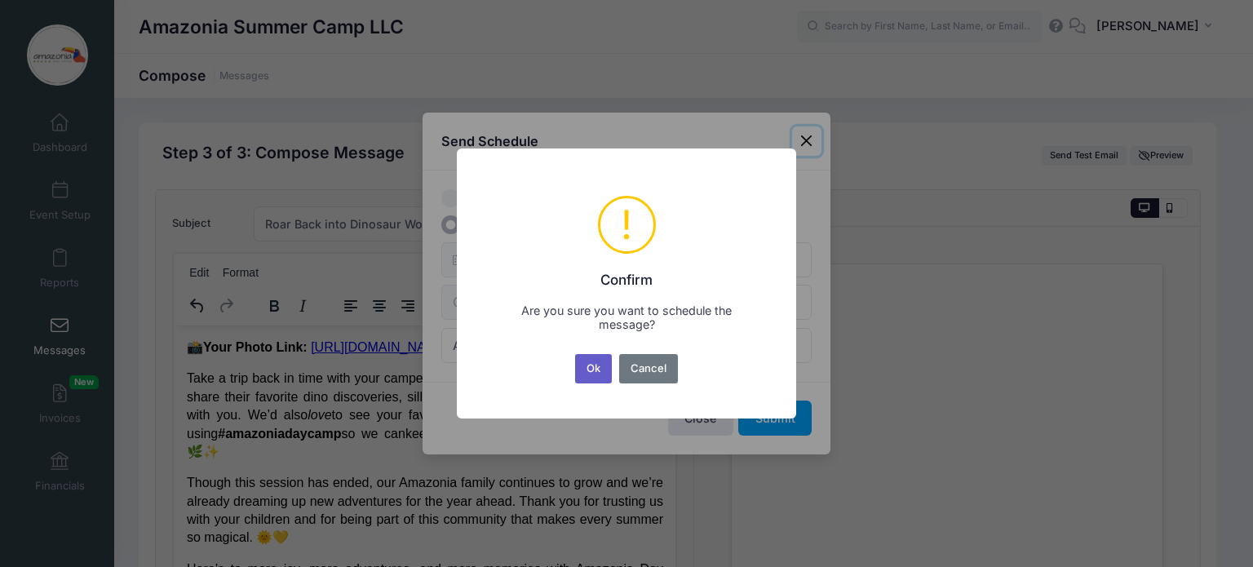
click at [597, 369] on button "Ok" at bounding box center [594, 368] width 38 height 29
